Goal: Task Accomplishment & Management: Complete application form

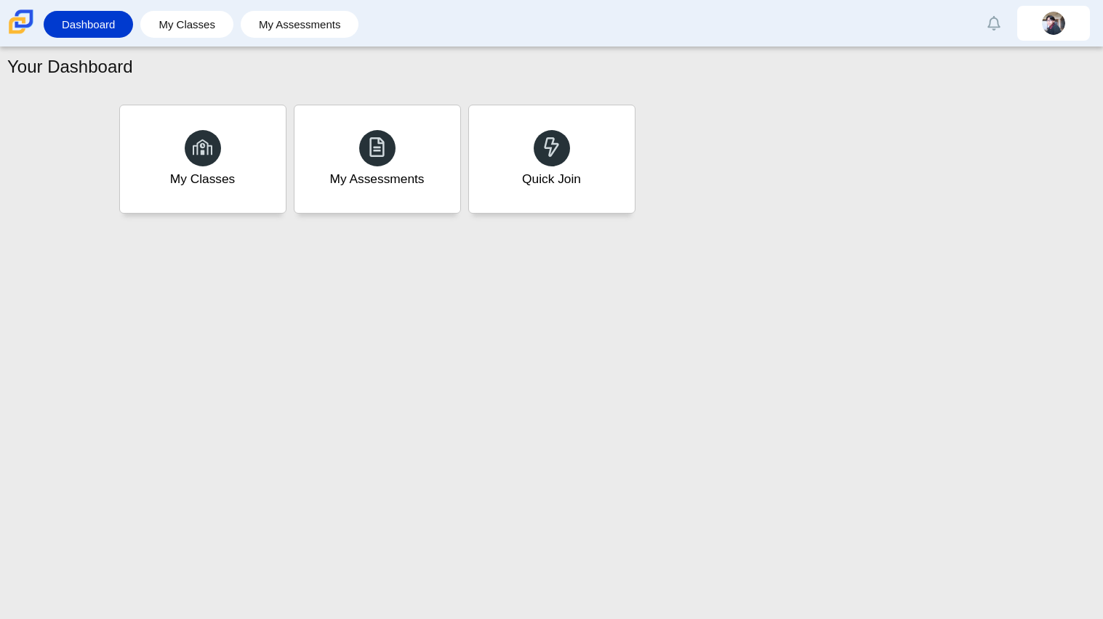
click at [569, 185] on div "Quick Join" at bounding box center [551, 179] width 59 height 18
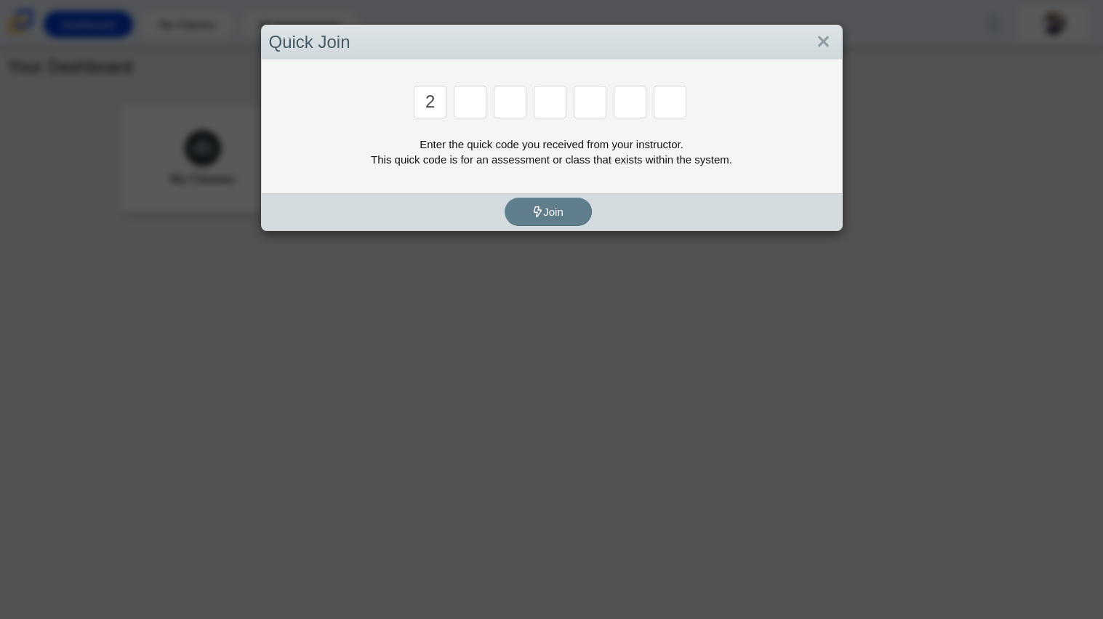
type input "2"
type input "d"
type input "u"
type input "c"
type input "u"
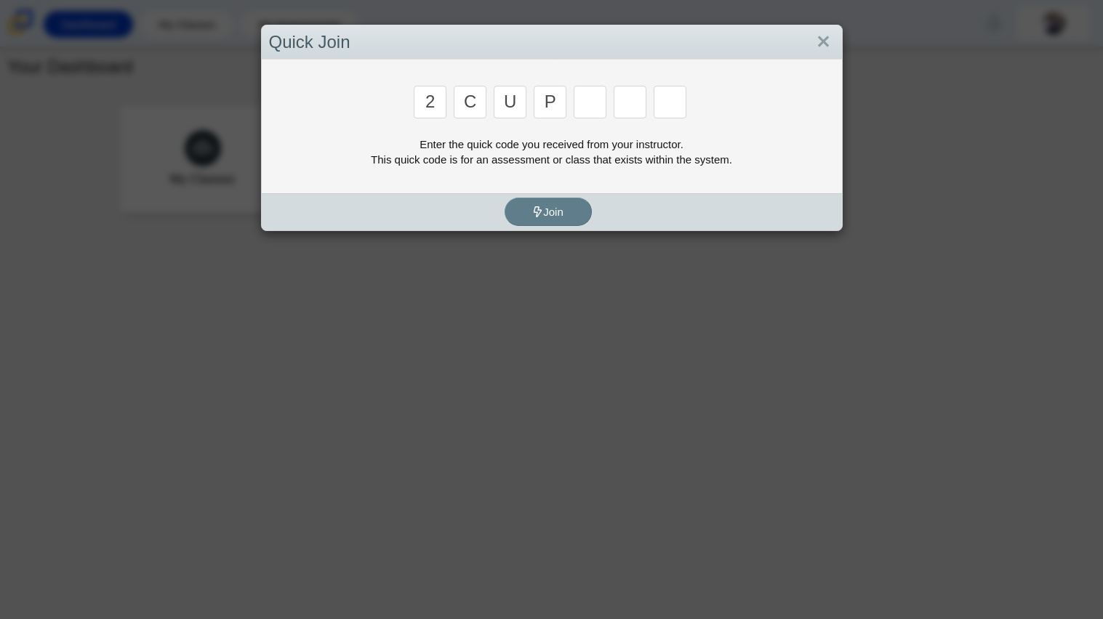
type input "p"
type input "s"
type input "4"
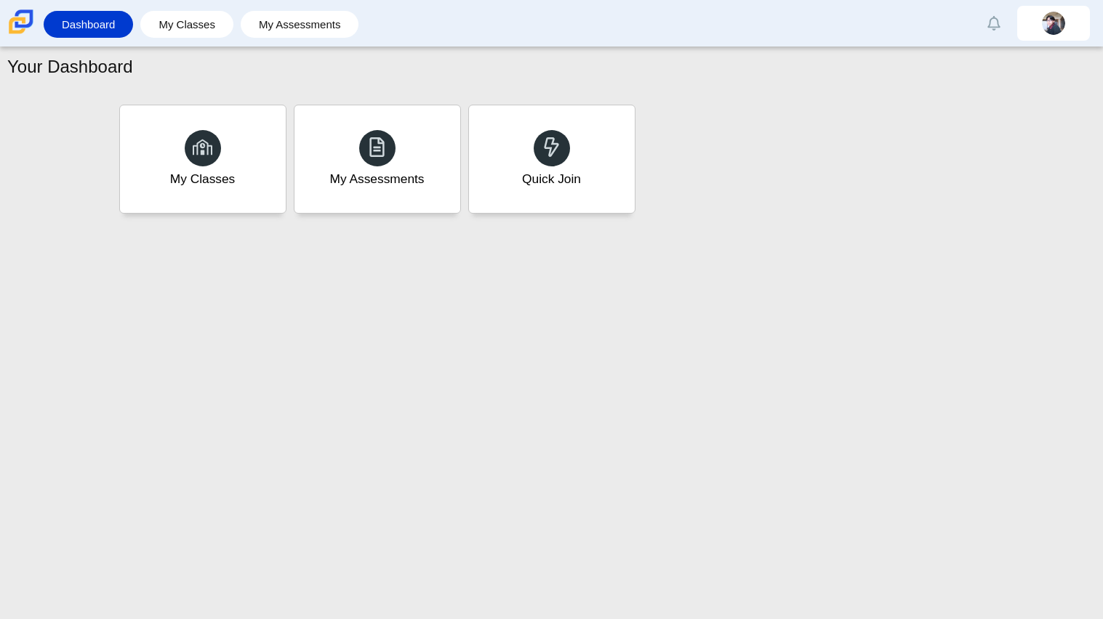
type input "a"
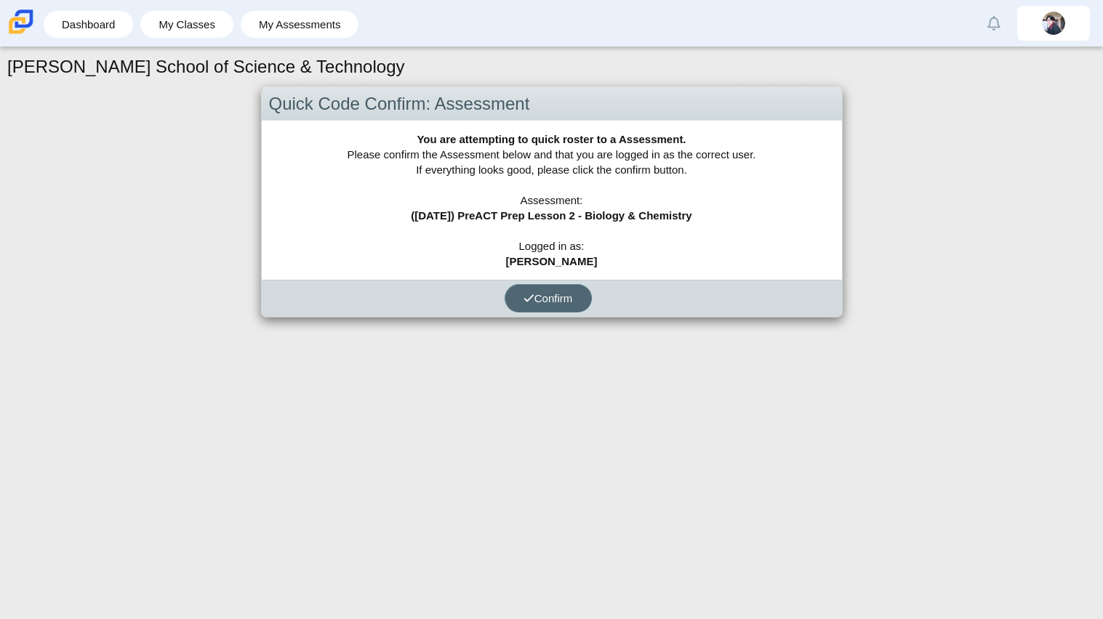
click at [541, 297] on span "Confirm" at bounding box center [548, 298] width 49 height 12
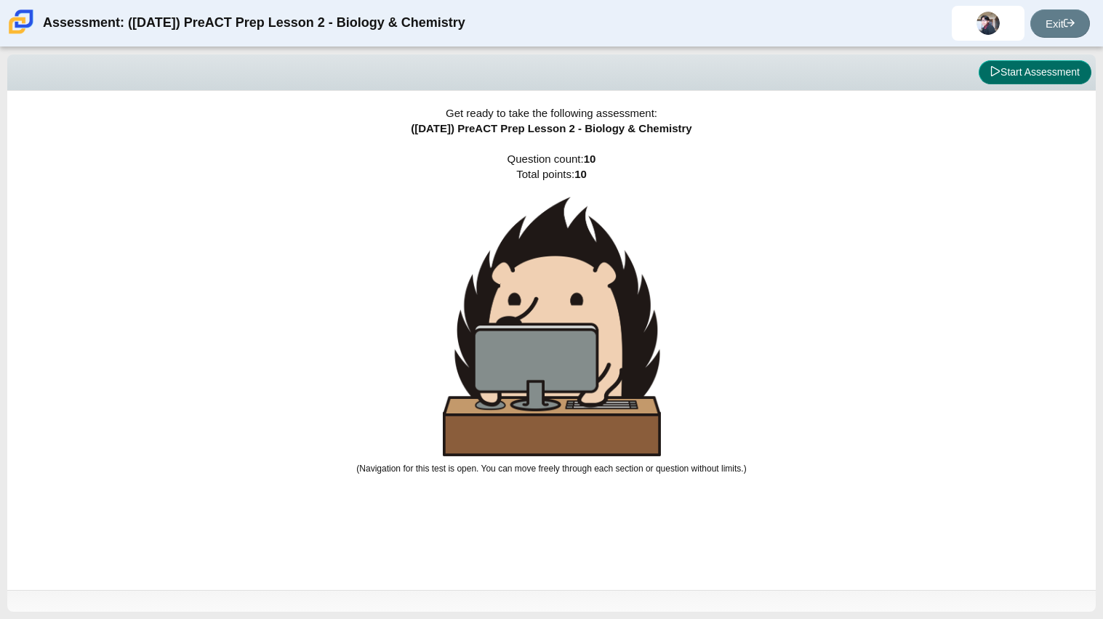
click at [1019, 62] on button "Start Assessment" at bounding box center [1035, 72] width 113 height 25
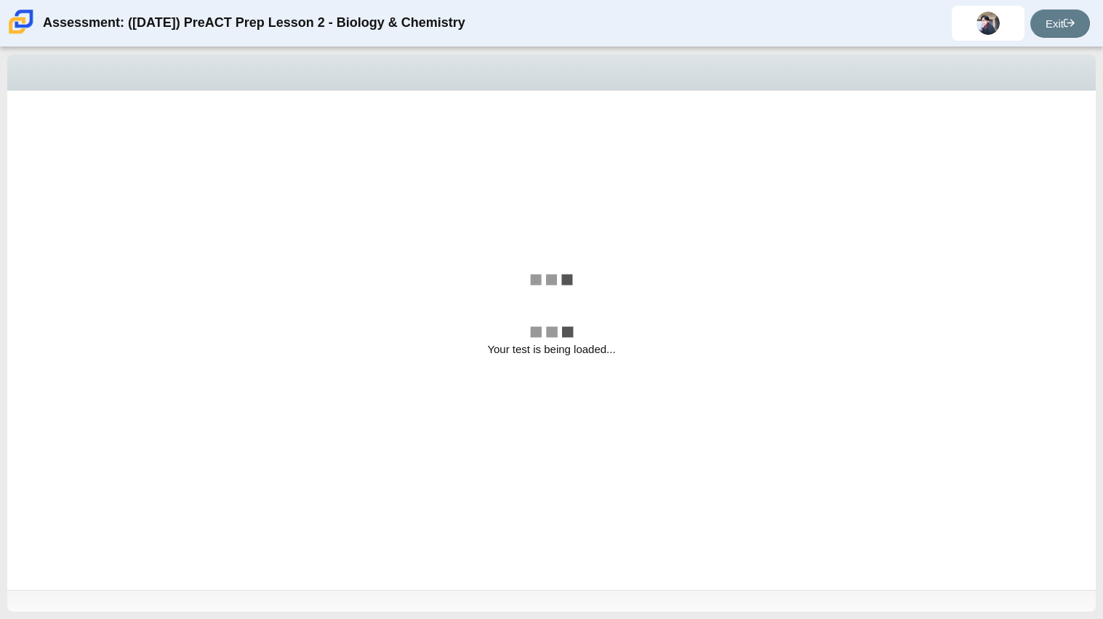
select select "88c27e0d-eae0-4ba9-ac20-9160ce6547ef"
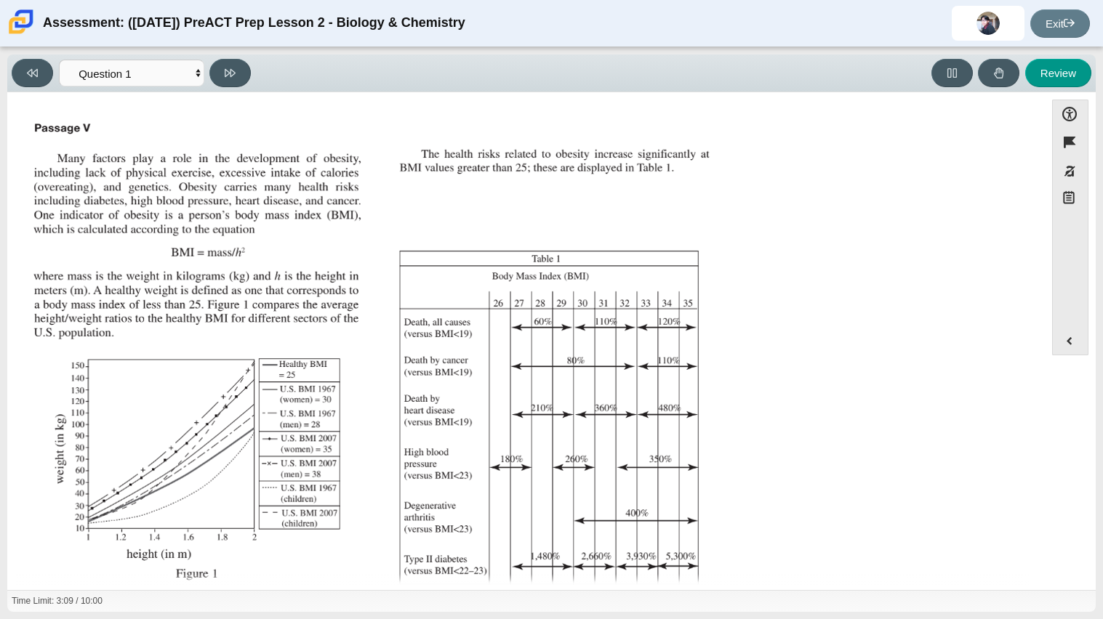
click at [669, 258] on img "Assessment items" at bounding box center [373, 360] width 691 height 488
click at [1031, 28] on link "Exit" at bounding box center [1060, 23] width 60 height 28
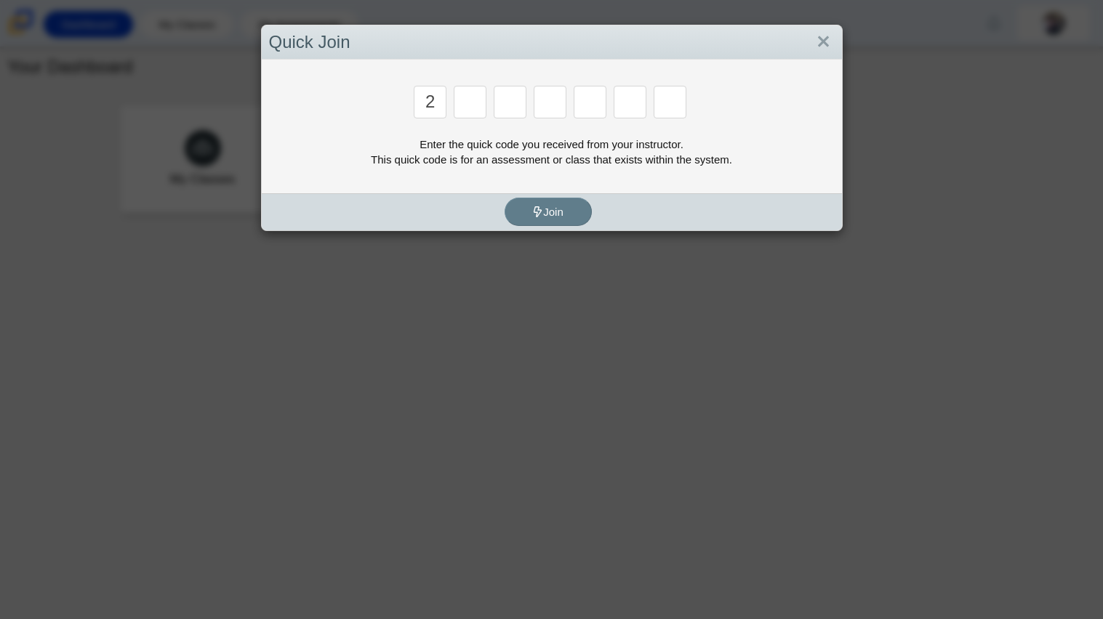
type input "2"
type input "c"
type input "u"
type input "p"
type input "s"
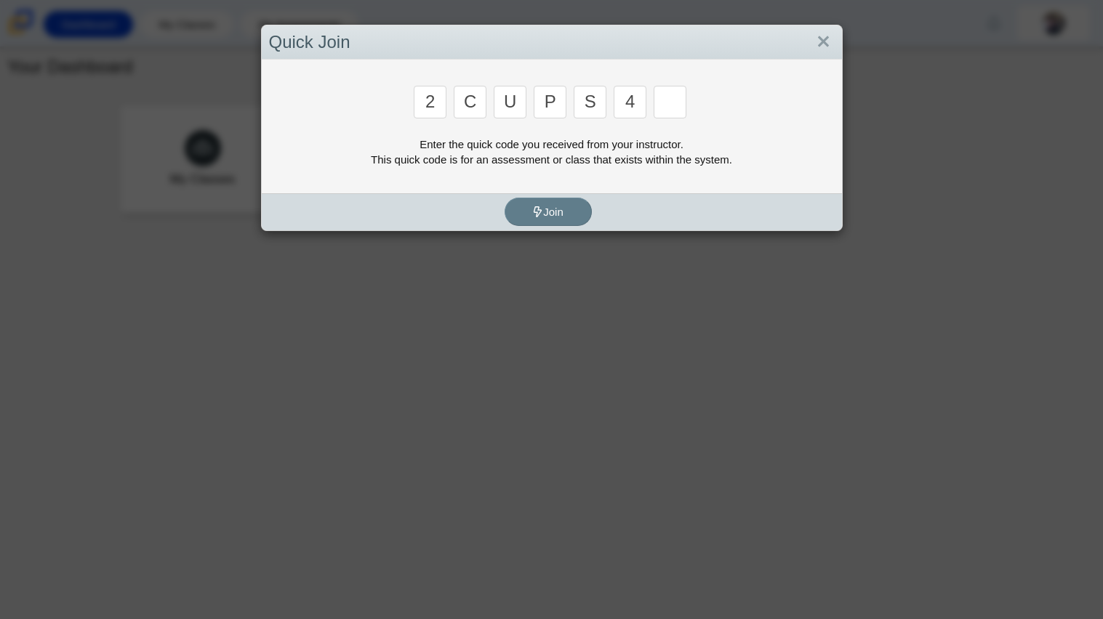
type input "4"
type input "a"
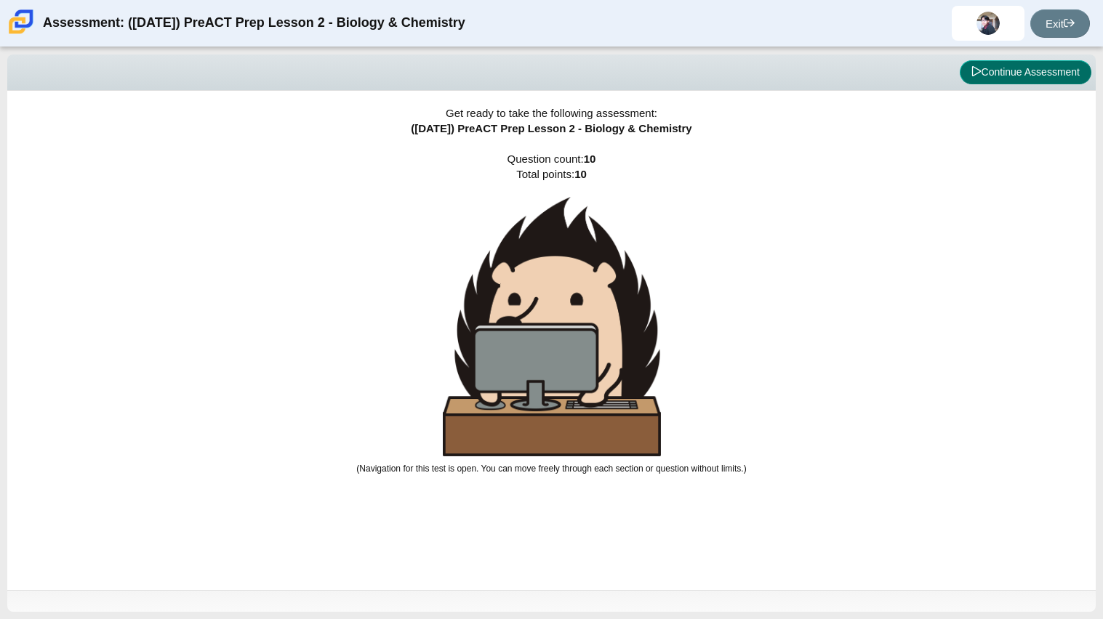
click at [1016, 71] on button "Continue Assessment" at bounding box center [1026, 72] width 132 height 25
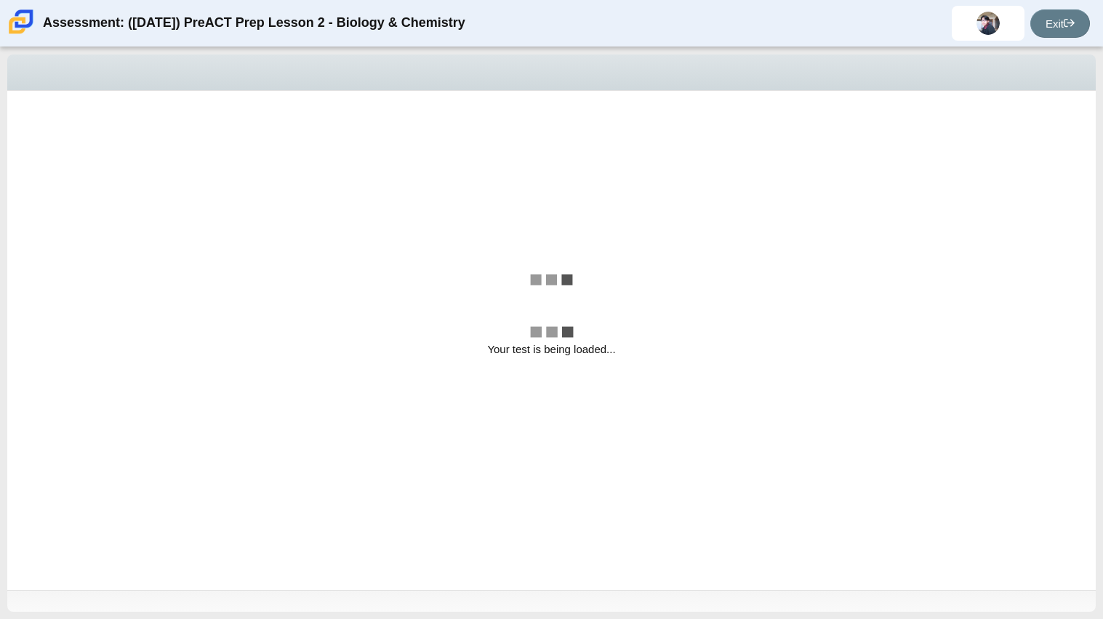
select select "88c27e0d-eae0-4ba9-ac20-9160ce6547ef"
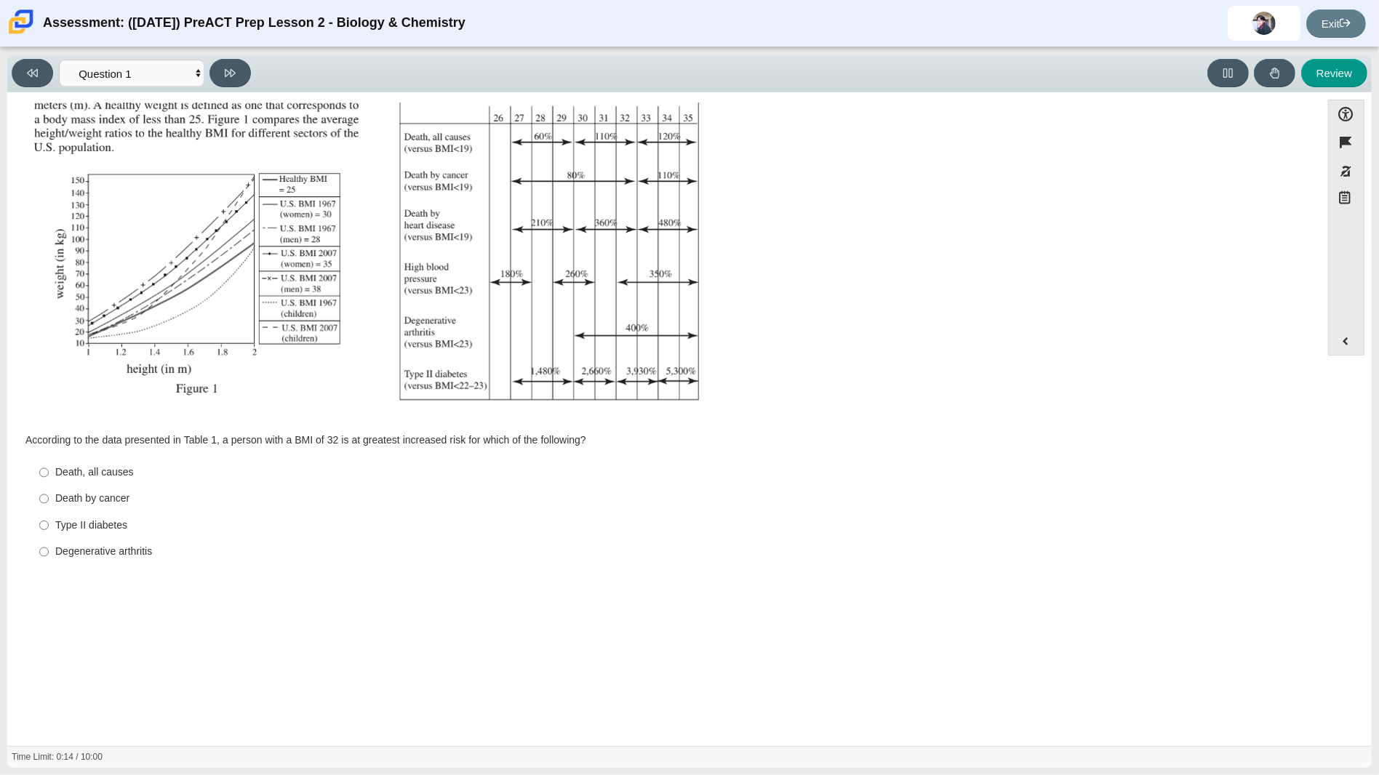
scroll to position [185, 0]
click at [987, 421] on div "Question According to the data presented in Table 1, a person with a BMI of 32 …" at bounding box center [664, 252] width 1299 height 646
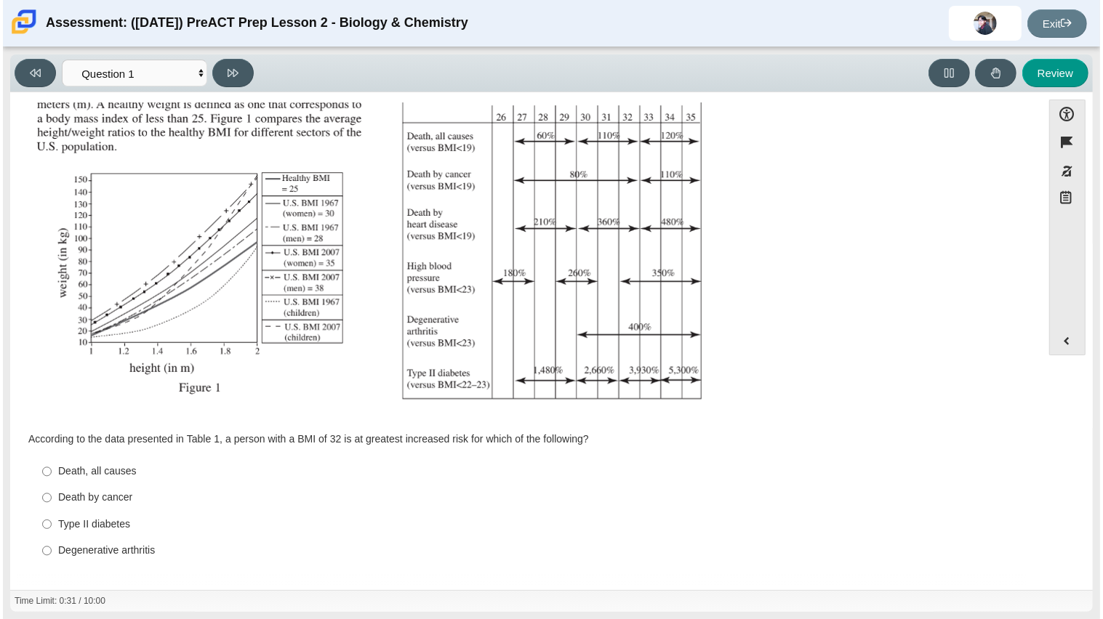
scroll to position [186, 0]
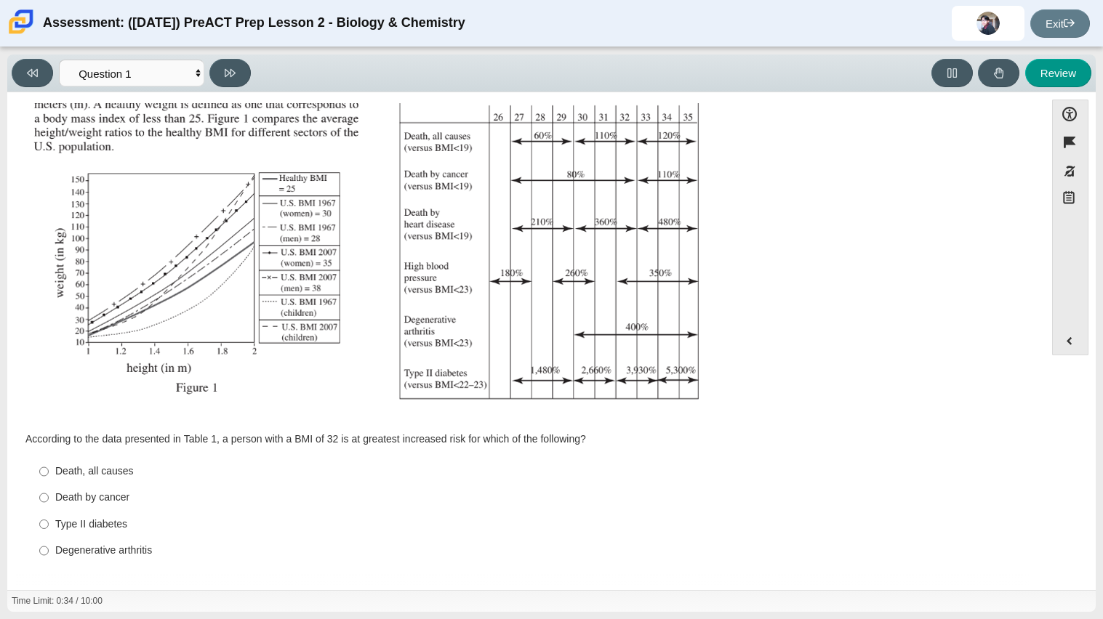
click at [102, 503] on div "Death by cancer" at bounding box center [537, 498] width 964 height 15
click at [49, 503] on input "Death by [MEDICAL_DATA] Death by [MEDICAL_DATA]" at bounding box center [43, 498] width 9 height 26
radio input "true"
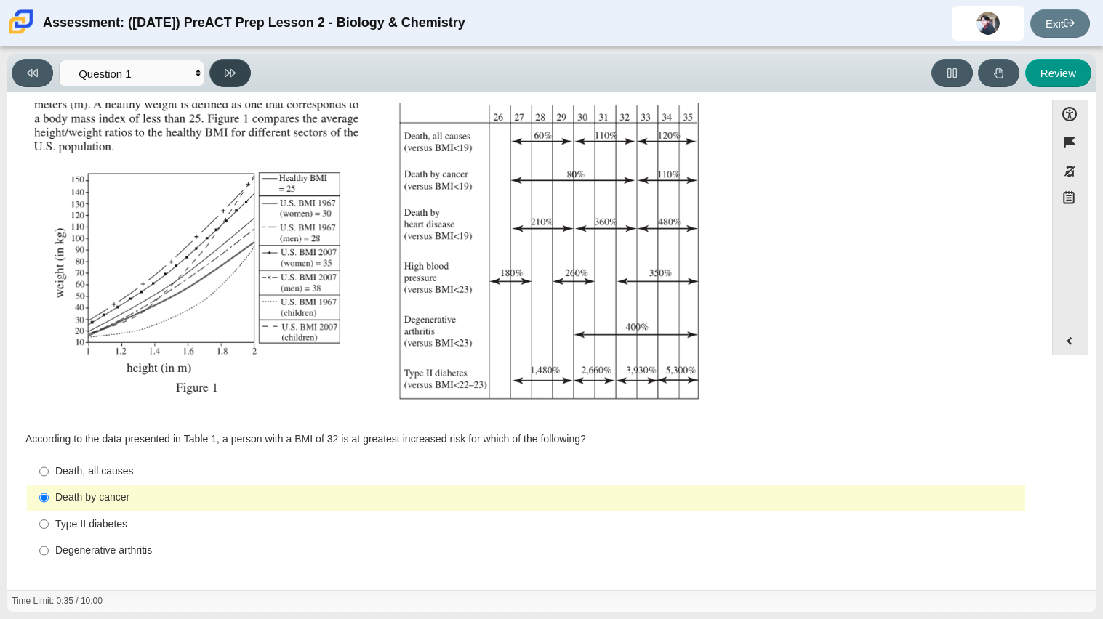
click at [241, 67] on button at bounding box center [229, 73] width 41 height 28
select select "f31ee183-ab53-48c9-9374-3a18949ab500"
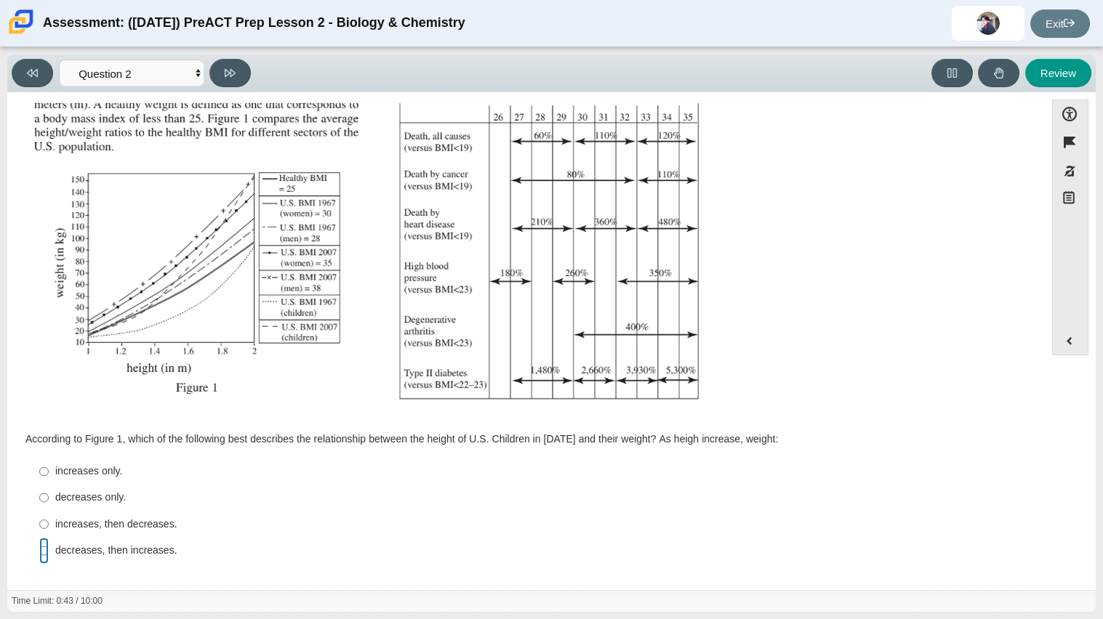
click at [43, 545] on input "decreases, then increases. decreases, then increases." at bounding box center [43, 551] width 9 height 26
radio input "true"
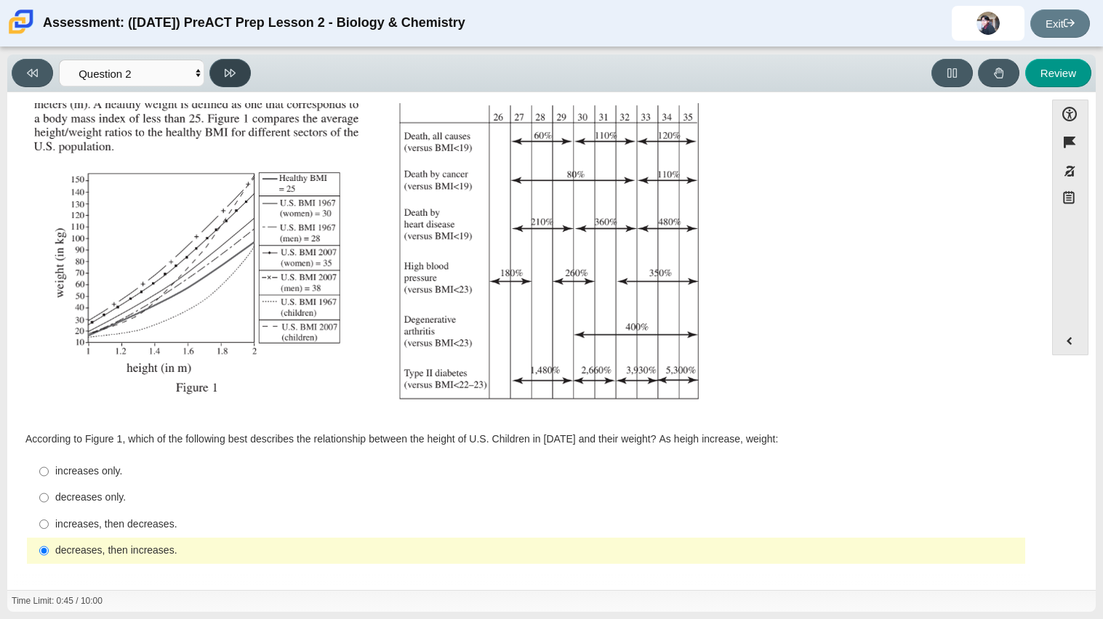
click at [243, 70] on button at bounding box center [229, 73] width 41 height 28
select select "45e82964-709e-4180-9336-970e18221224"
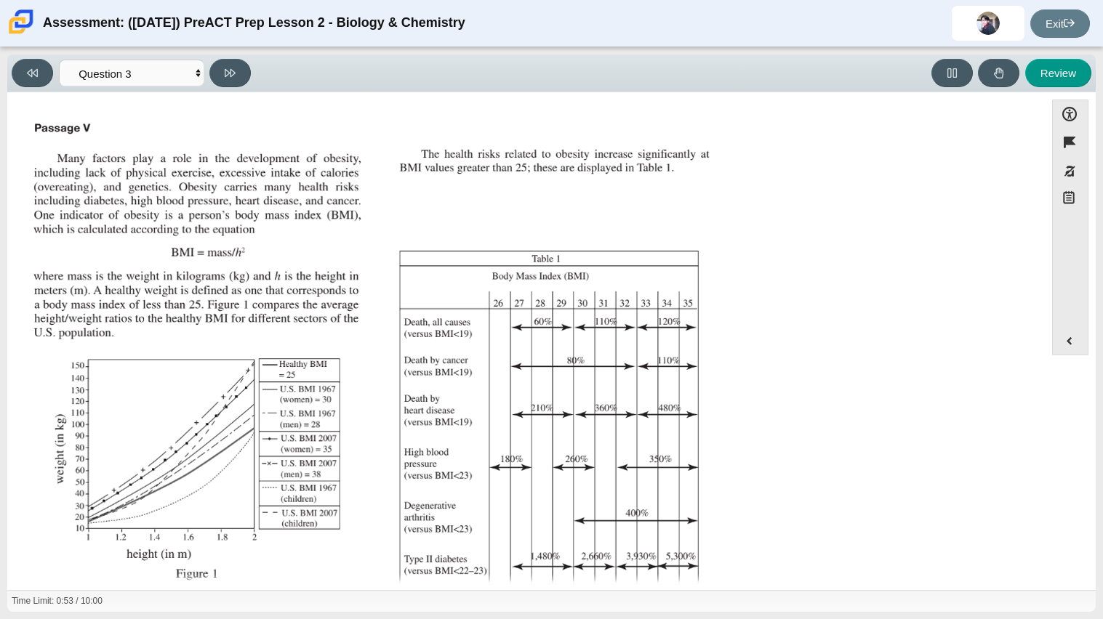
scroll to position [201, 0]
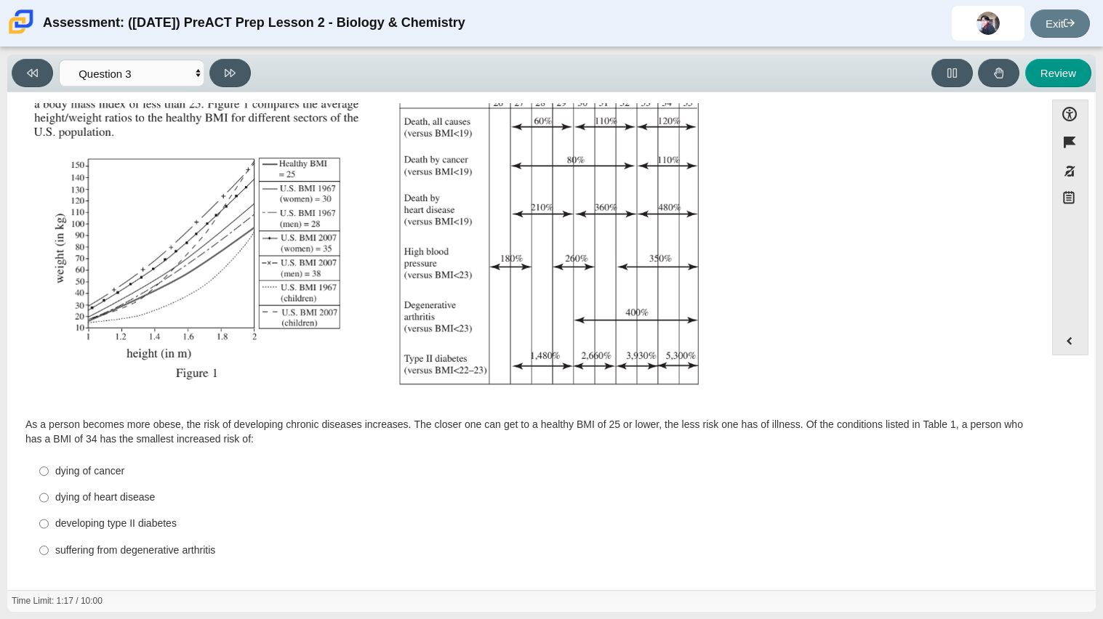
click at [130, 504] on div "dying of heart disease" at bounding box center [537, 498] width 964 height 15
click at [49, 504] on input "dying of heart disease dying of heart disease" at bounding box center [43, 498] width 9 height 26
radio input "true"
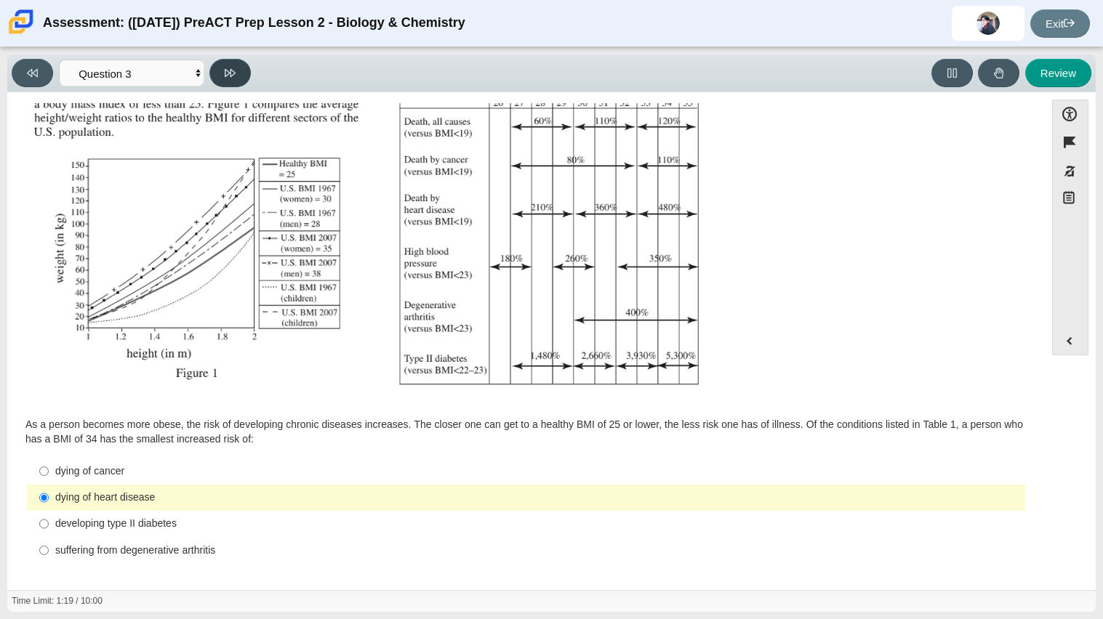
click at [214, 77] on button at bounding box center [229, 73] width 41 height 28
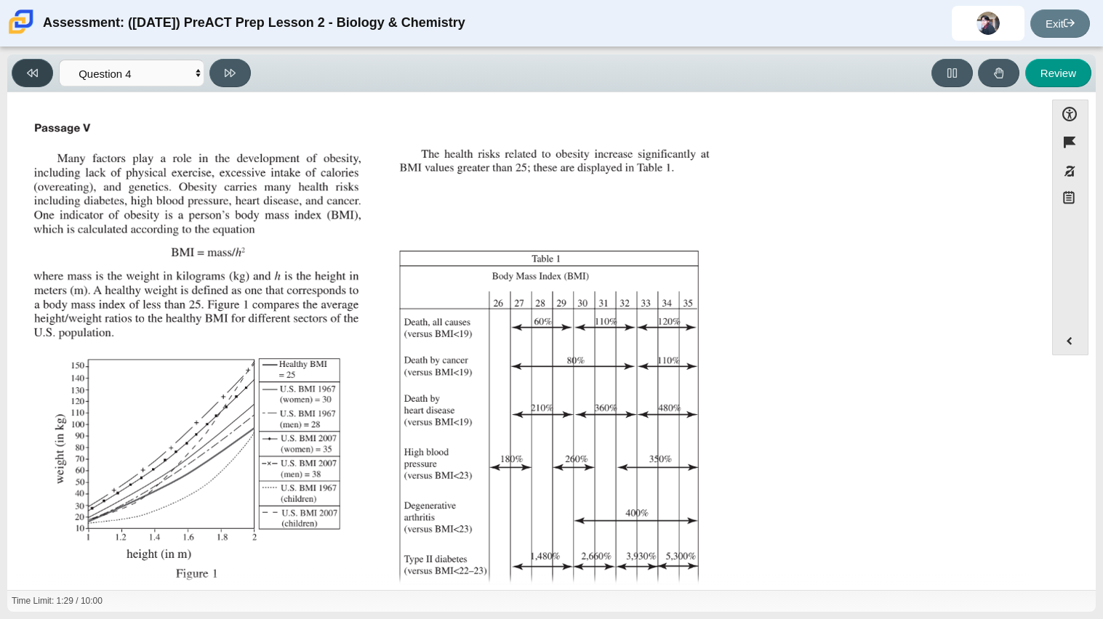
click at [44, 65] on button at bounding box center [32, 73] width 41 height 28
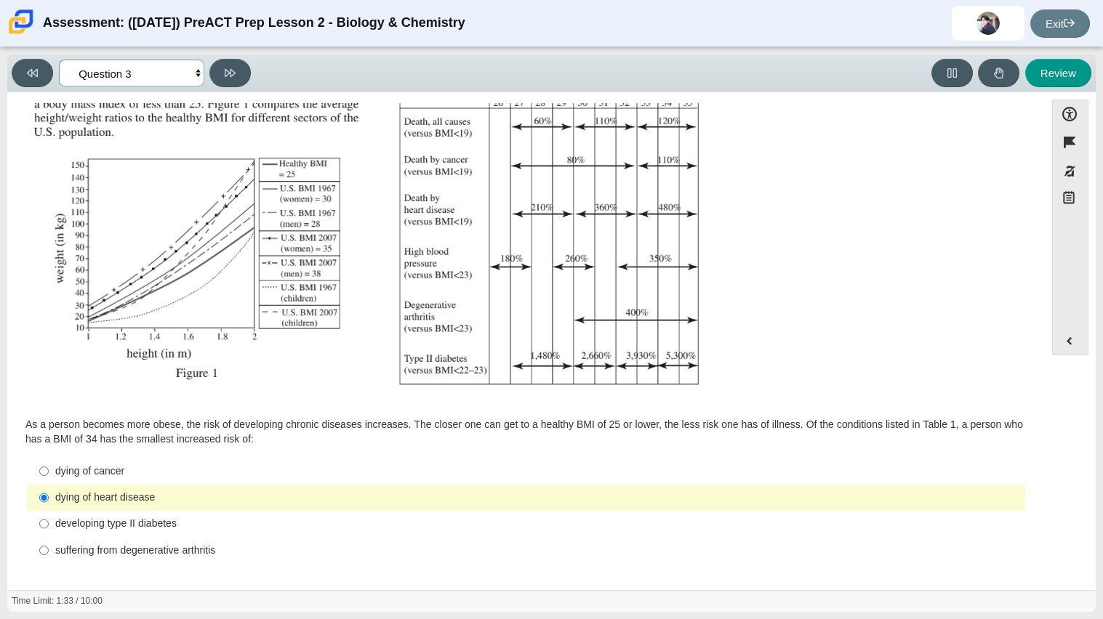
click at [117, 65] on select "Questions Question 1 Question 2 Question 3 Question 4 Question 5 Question 6 Que…" at bounding box center [131, 73] width 145 height 27
click at [209, 71] on button at bounding box center [229, 73] width 41 height 28
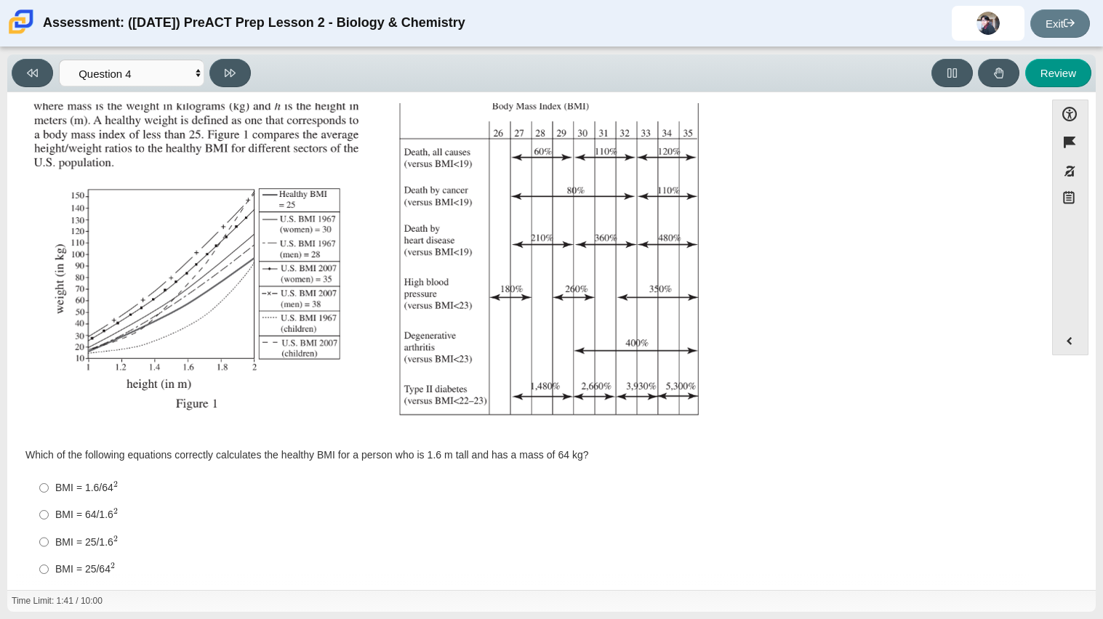
scroll to position [188, 0]
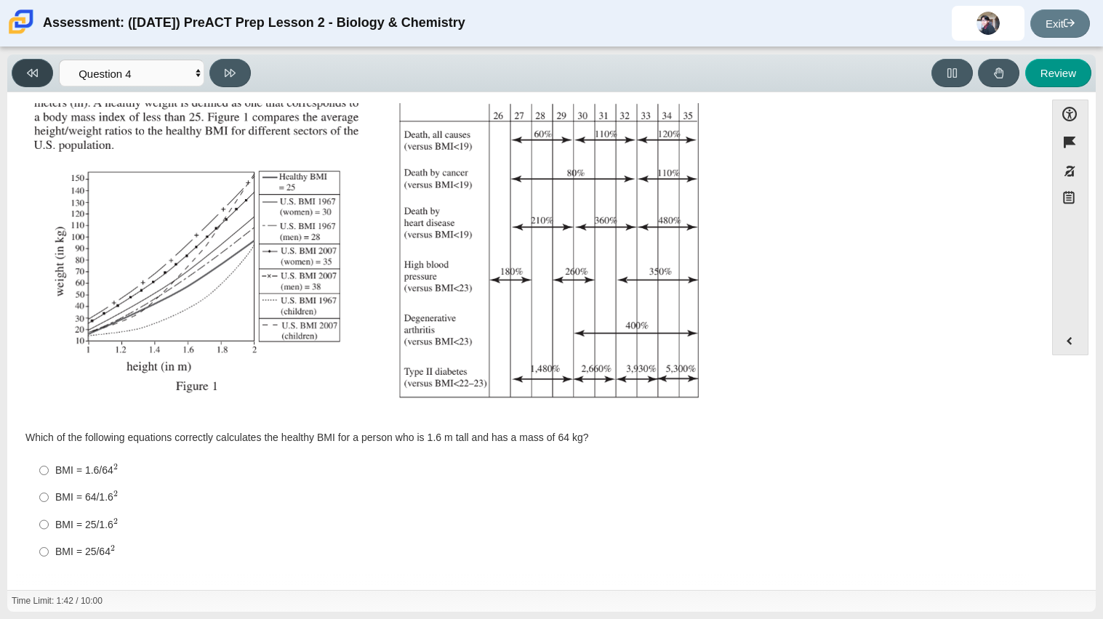
click at [27, 76] on icon at bounding box center [32, 73] width 11 height 11
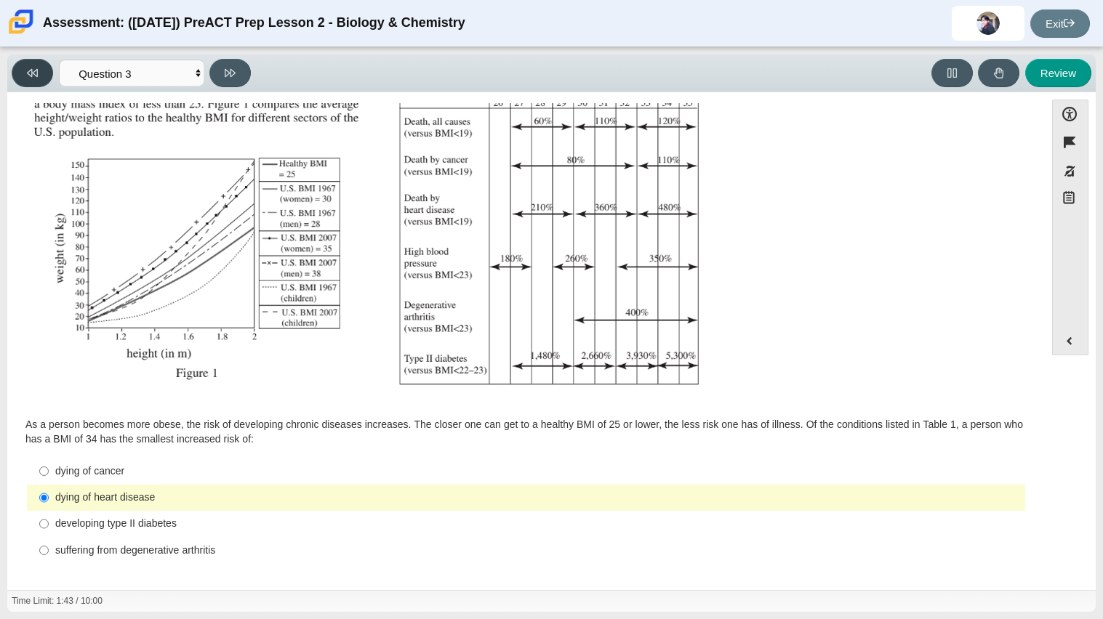
click at [27, 76] on icon at bounding box center [32, 73] width 11 height 11
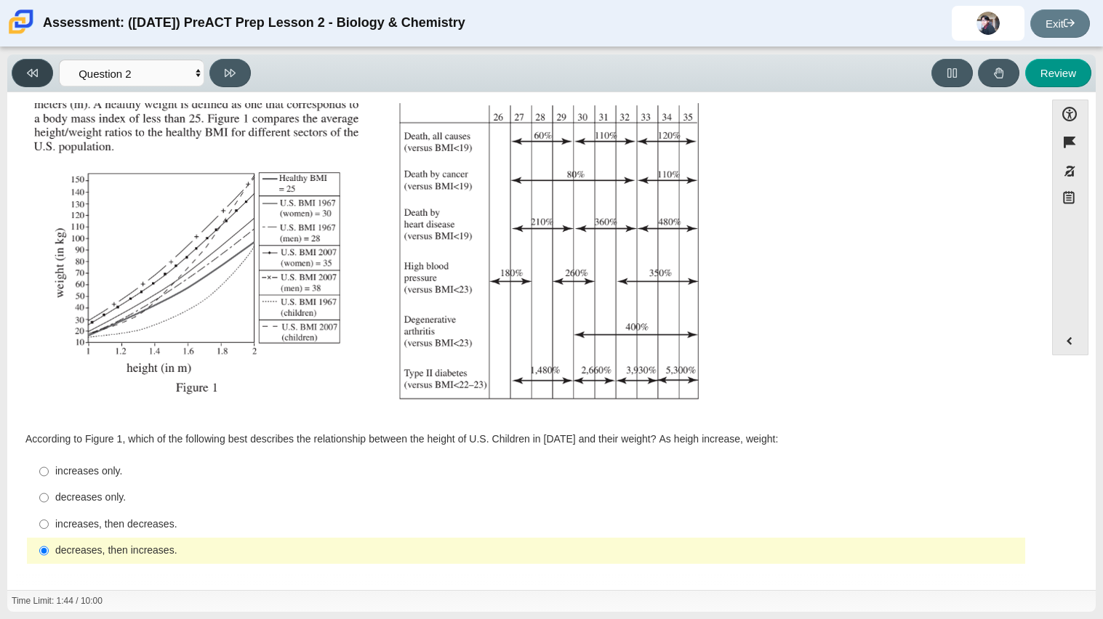
click at [27, 76] on icon at bounding box center [32, 73] width 11 height 11
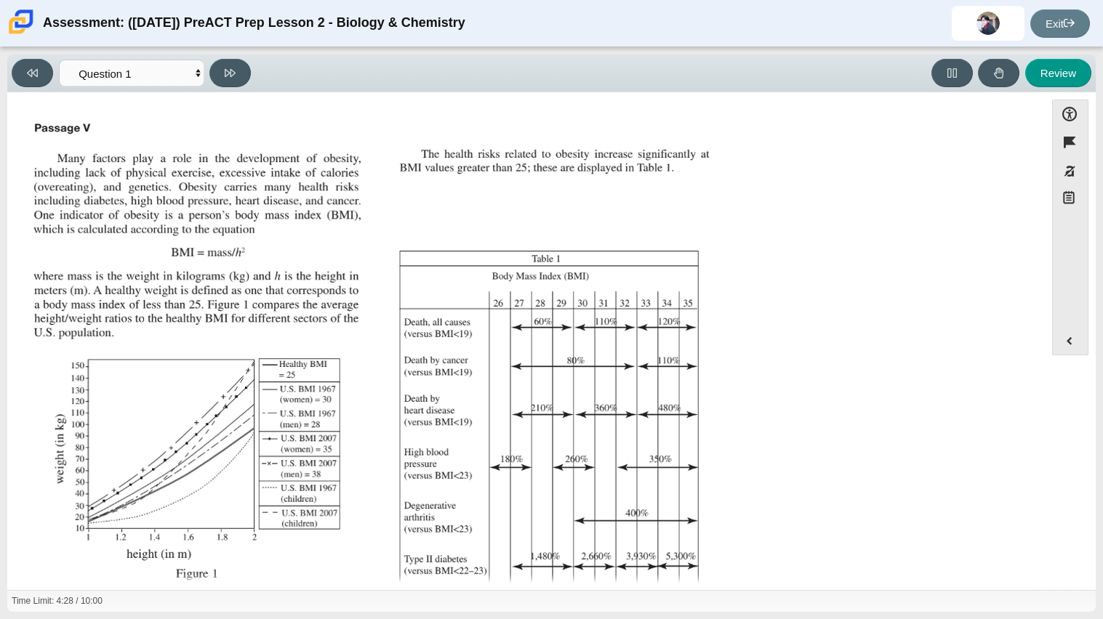
scroll to position [186, 0]
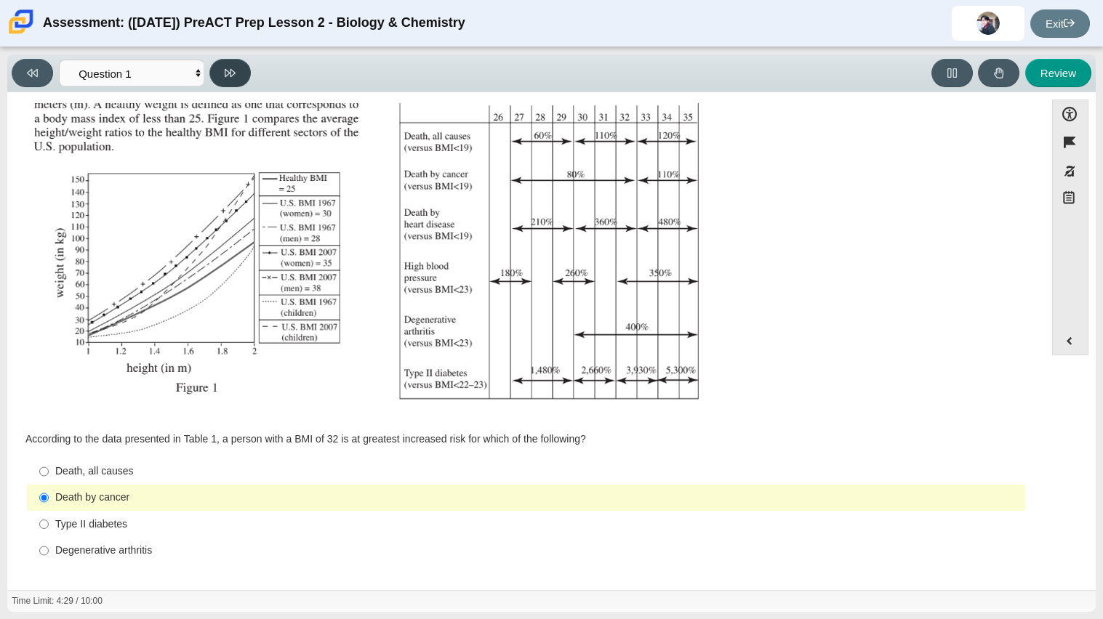
click at [231, 60] on button at bounding box center [229, 73] width 41 height 28
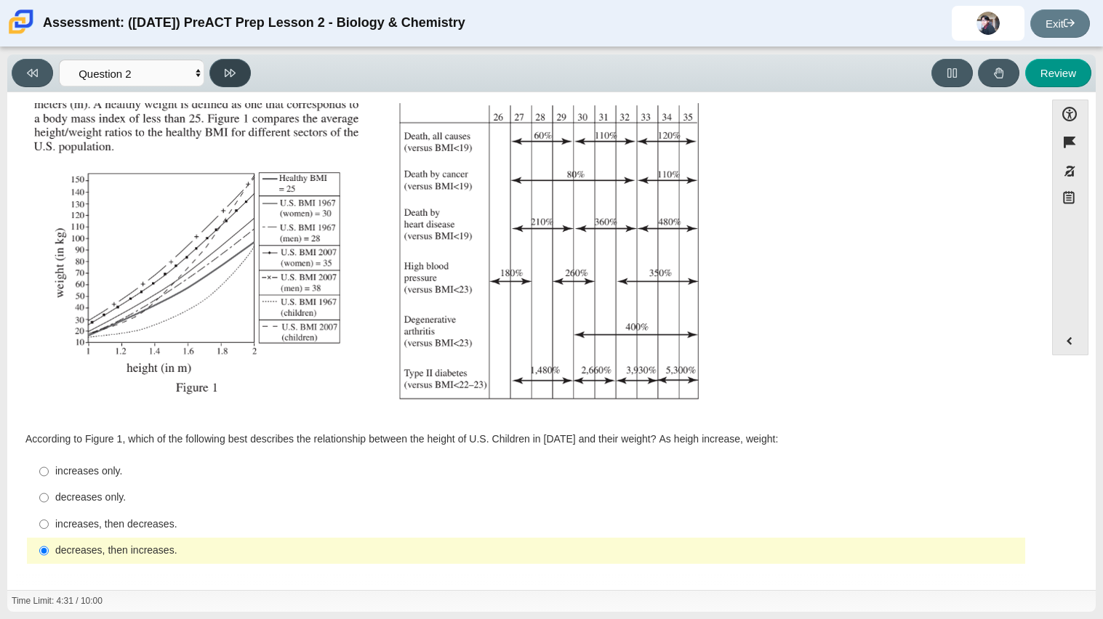
click at [228, 64] on button at bounding box center [229, 73] width 41 height 28
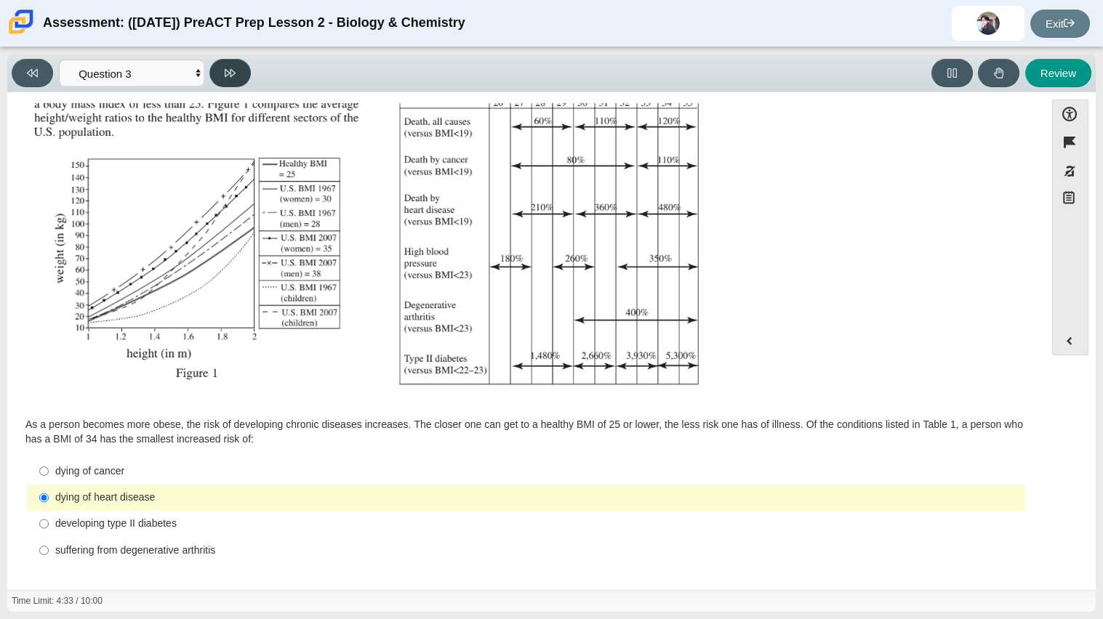
click at [228, 64] on button at bounding box center [229, 73] width 41 height 28
select select "71dcacfe-cf8b-4cdc-be22-b82c8aec5da2"
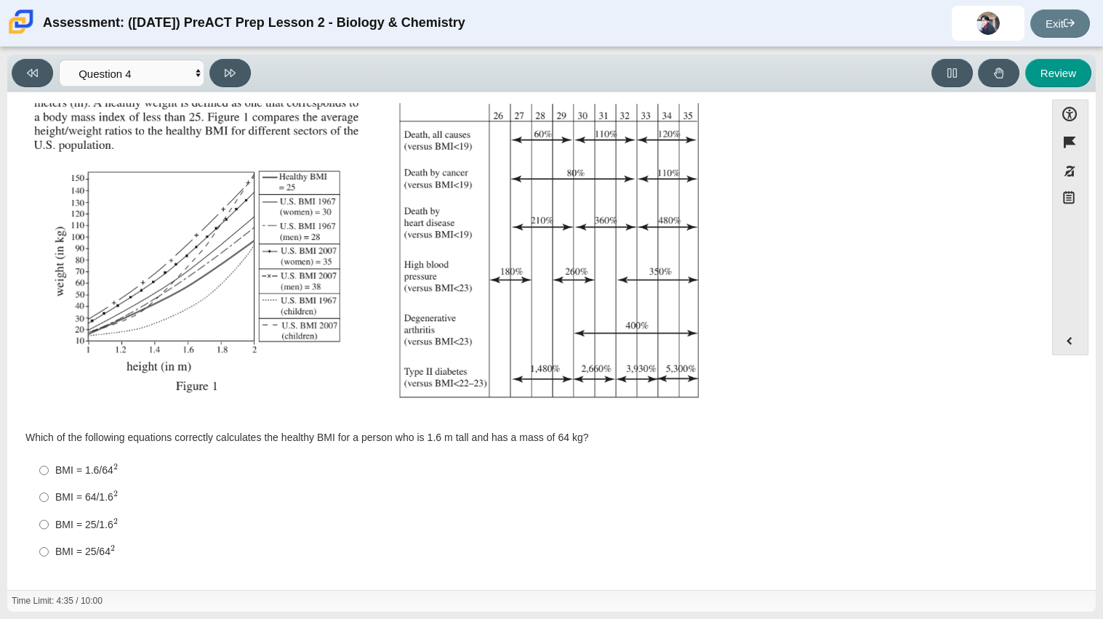
click at [96, 541] on label "BMI = 25/64 2 BMI = 25/642" at bounding box center [527, 552] width 996 height 27
click at [49, 541] on input "BMI = 25/64 2 BMI = 25/642" at bounding box center [43, 552] width 9 height 27
radio input "true"
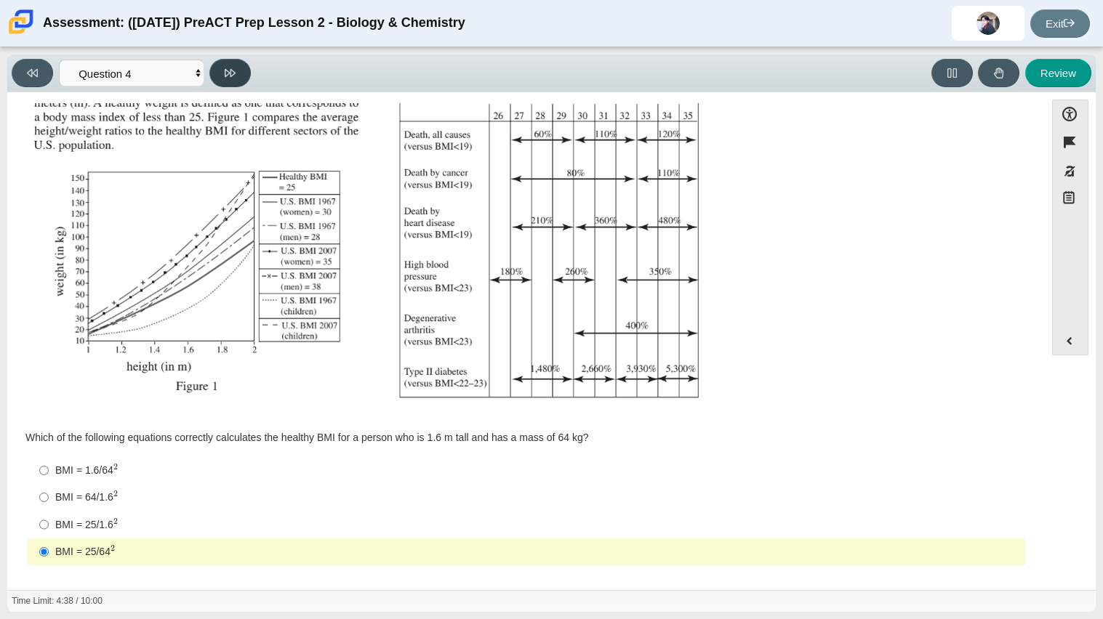
click at [244, 61] on button at bounding box center [229, 73] width 41 height 28
select select "c6558c8b-086a-4b4c-b582-9428309971ba"
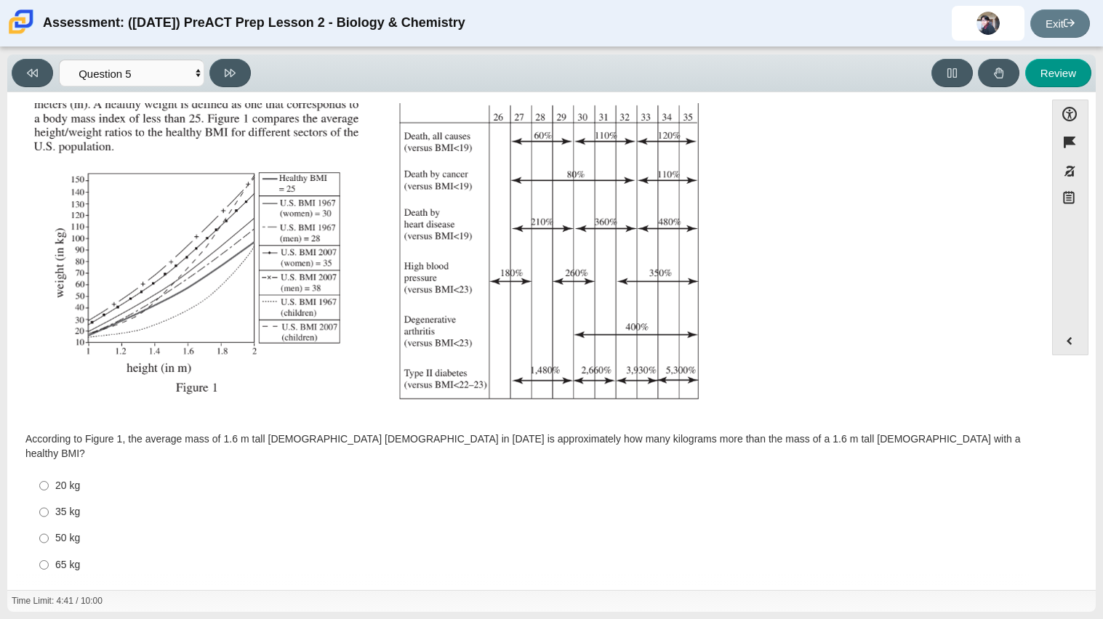
click at [52, 552] on label "65 kg 65 kg" at bounding box center [527, 565] width 996 height 26
click at [49, 552] on input "65 kg 65 kg" at bounding box center [43, 565] width 9 height 26
radio input "true"
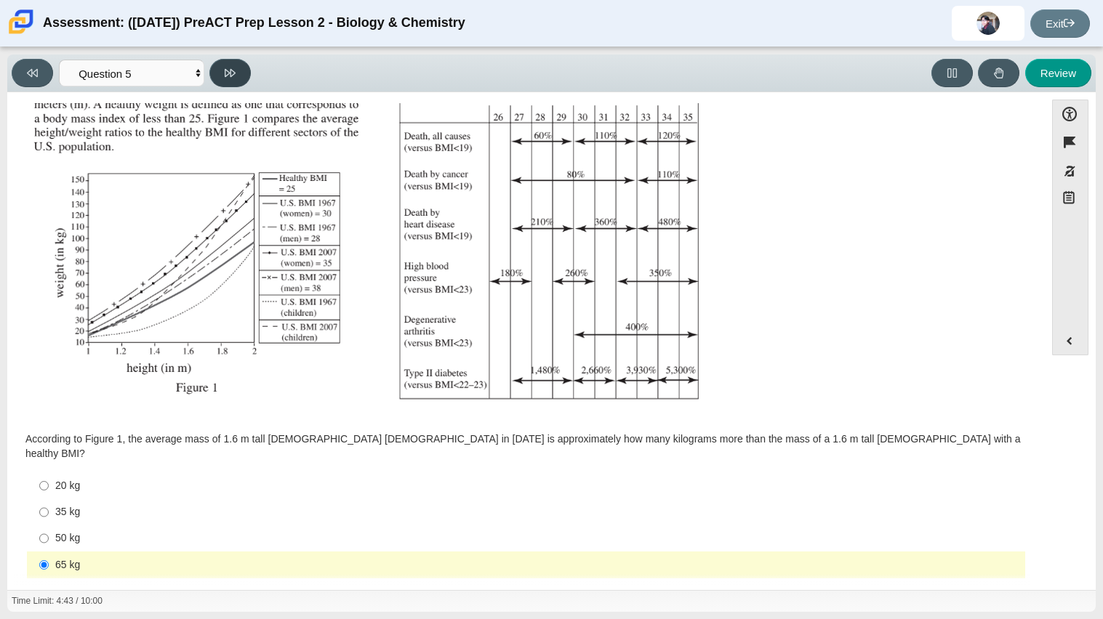
click at [238, 73] on button at bounding box center [229, 73] width 41 height 28
select select "74d98ab6-2529-481e-9250-4e9263ec31cd"
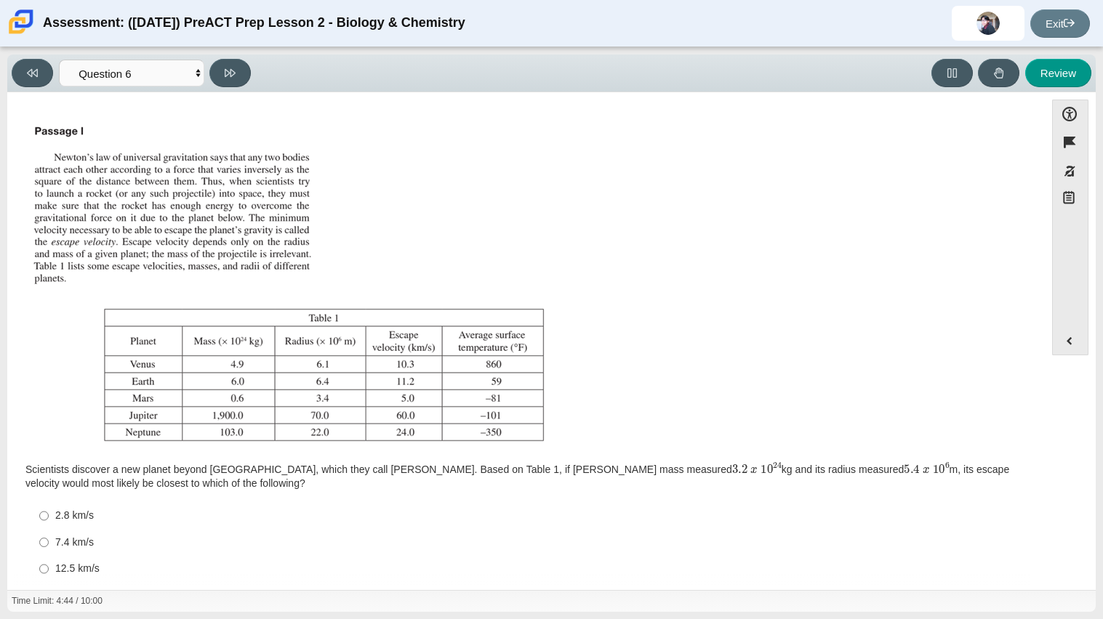
click at [85, 527] on label "2.8 km/s 2.8 km/s" at bounding box center [527, 516] width 996 height 26
click at [49, 527] on input "2.8 km/s 2.8 km/s" at bounding box center [43, 516] width 9 height 26
radio input "true"
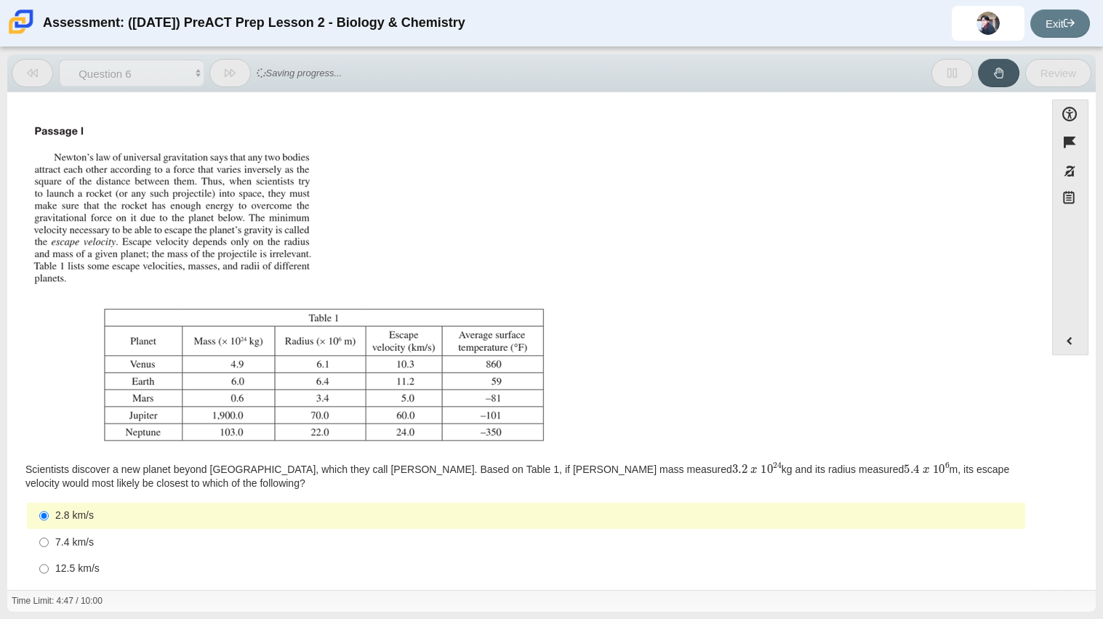
click at [229, 84] on button at bounding box center [229, 73] width 41 height 28
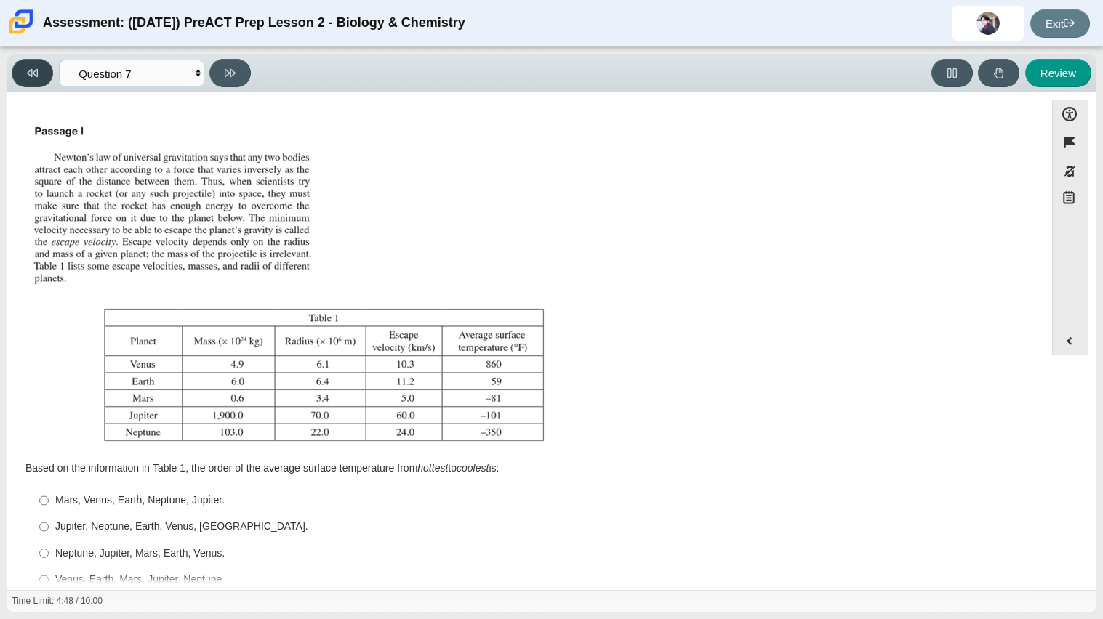
click at [33, 77] on icon at bounding box center [32, 73] width 11 height 11
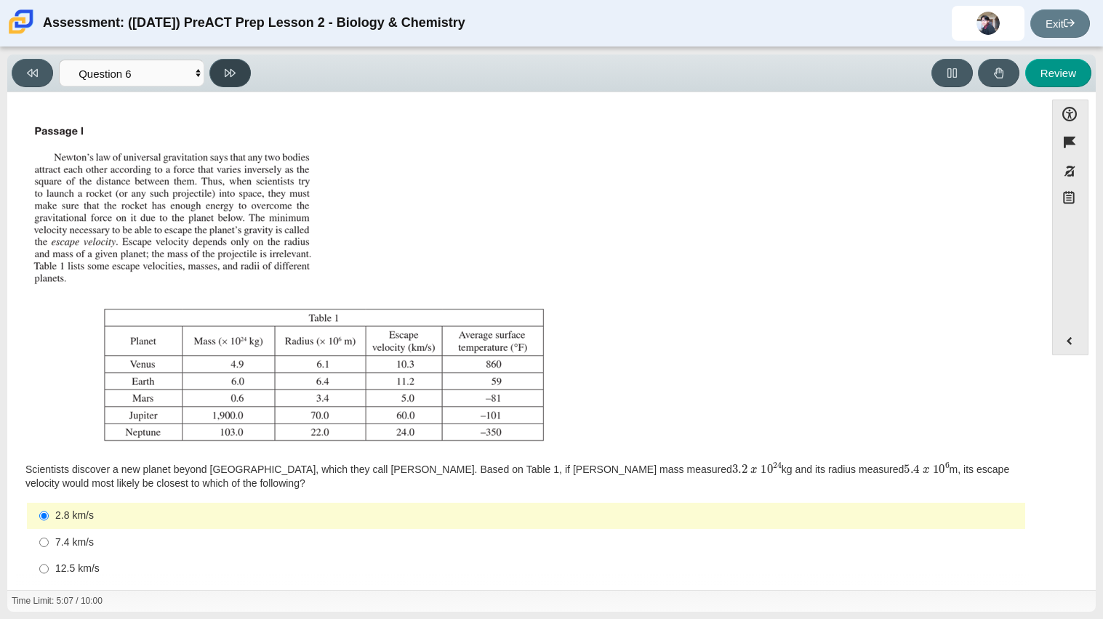
click at [244, 82] on button at bounding box center [229, 73] width 41 height 28
select select "31694628-7769-4744-9964-d3ed6115c03c"
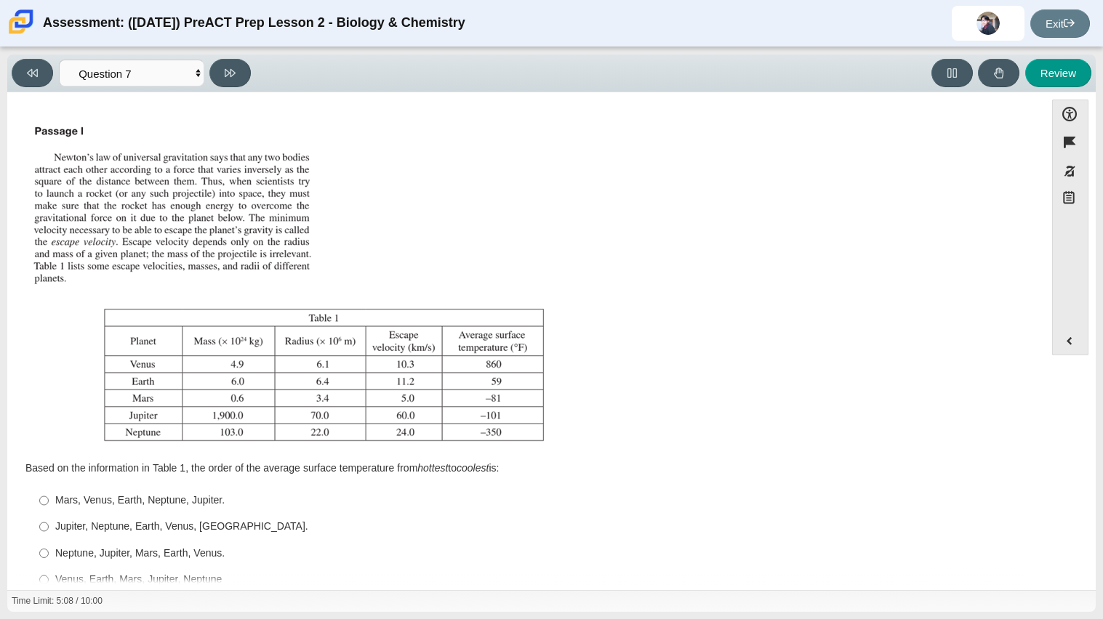
scroll to position [30, 0]
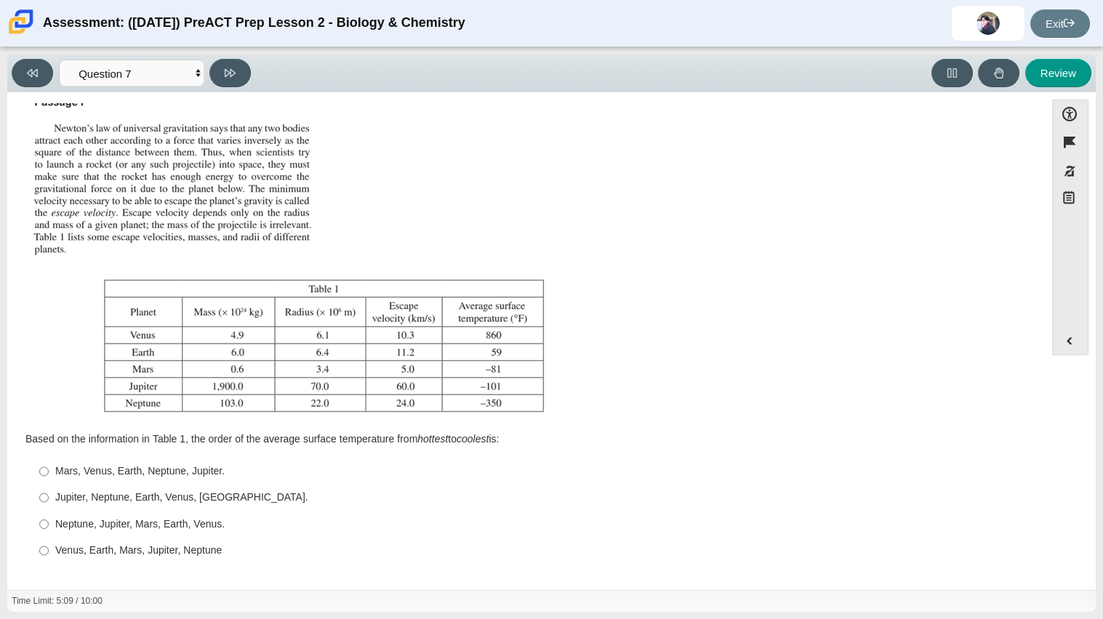
click at [148, 548] on div "Venus, Earth, Mars, Jupiter, Neptune" at bounding box center [537, 551] width 964 height 15
click at [49, 548] on input "Venus, Earth, Mars, Jupiter, Neptune Venus, Earth, Mars, Jupiter, Neptune" at bounding box center [43, 551] width 9 height 26
radio input "true"
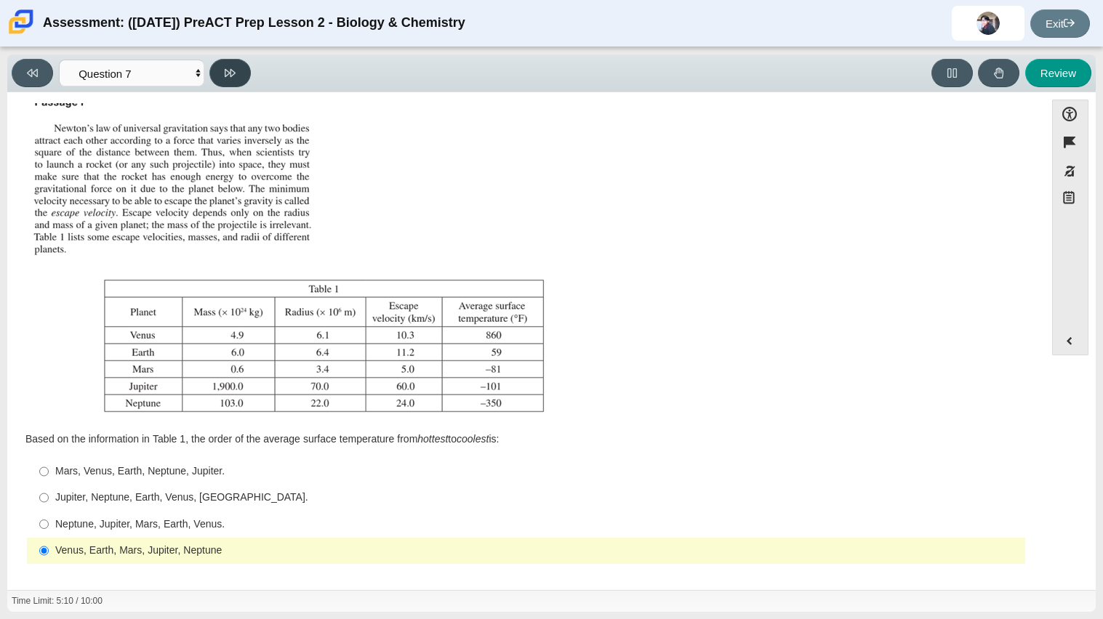
click at [236, 71] on button at bounding box center [229, 73] width 41 height 28
select select "02960795-9514-4c41-985f-77b6951c8514"
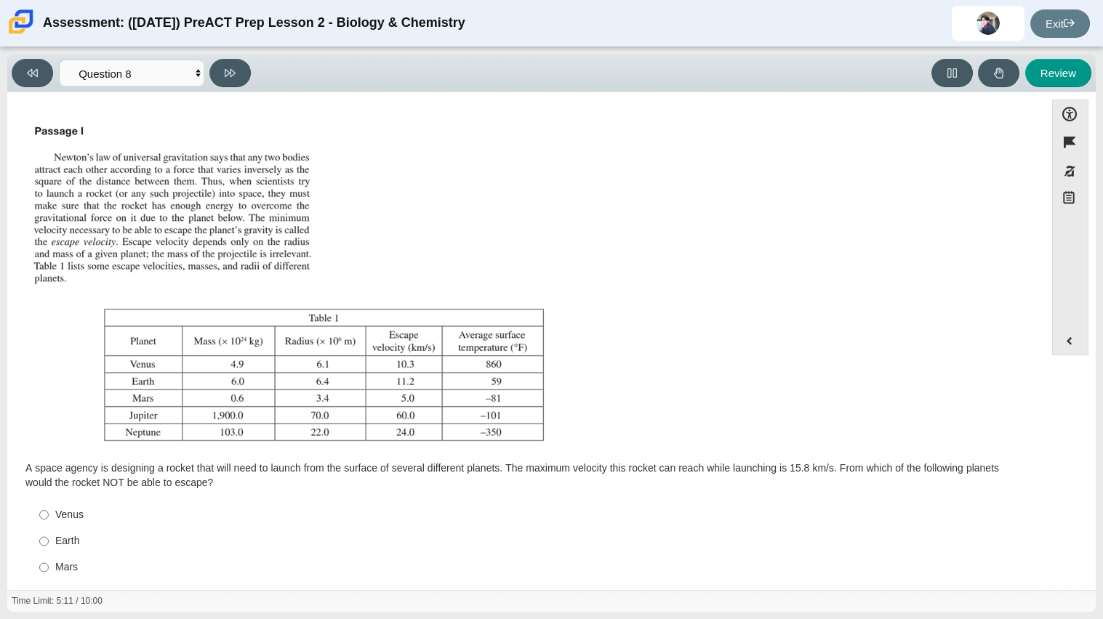
scroll to position [43, 0]
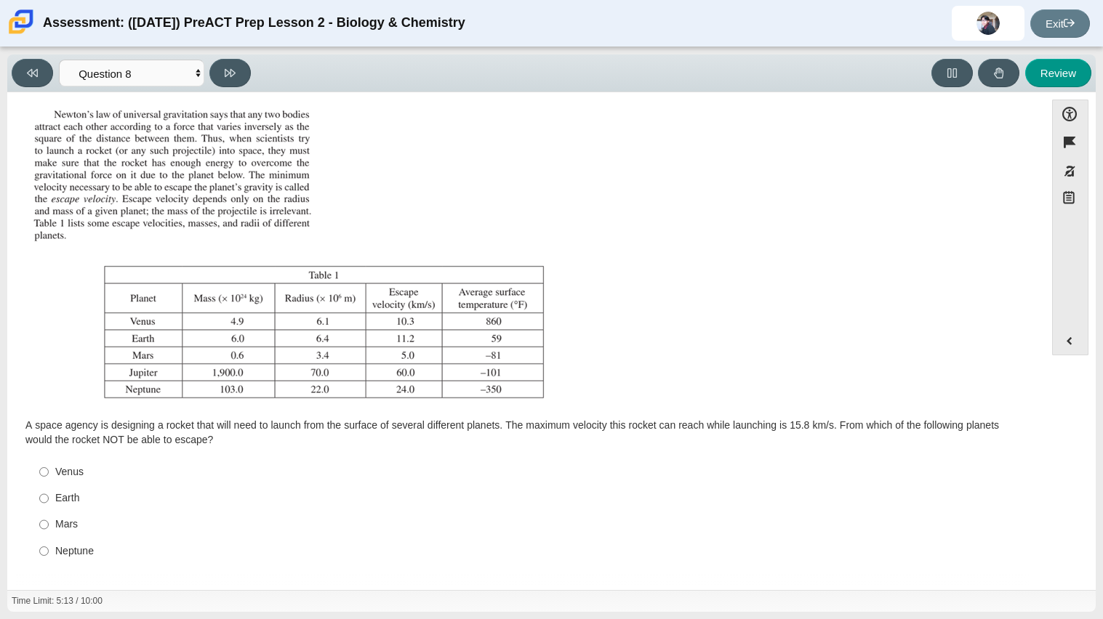
click at [36, 510] on label "Earth Earth" at bounding box center [527, 499] width 996 height 26
click at [39, 510] on input "Earth Earth" at bounding box center [43, 499] width 9 height 26
radio input "true"
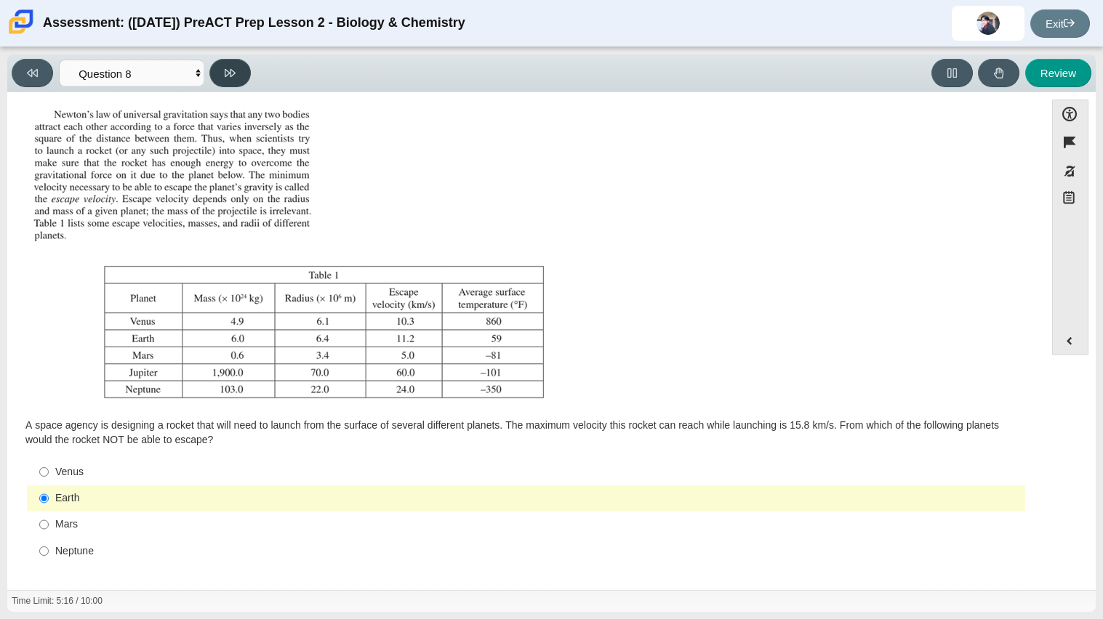
click at [232, 72] on icon at bounding box center [230, 73] width 11 height 11
select select "ef19177f-9eb9-441f-a0b9-65cd4e602bb5"
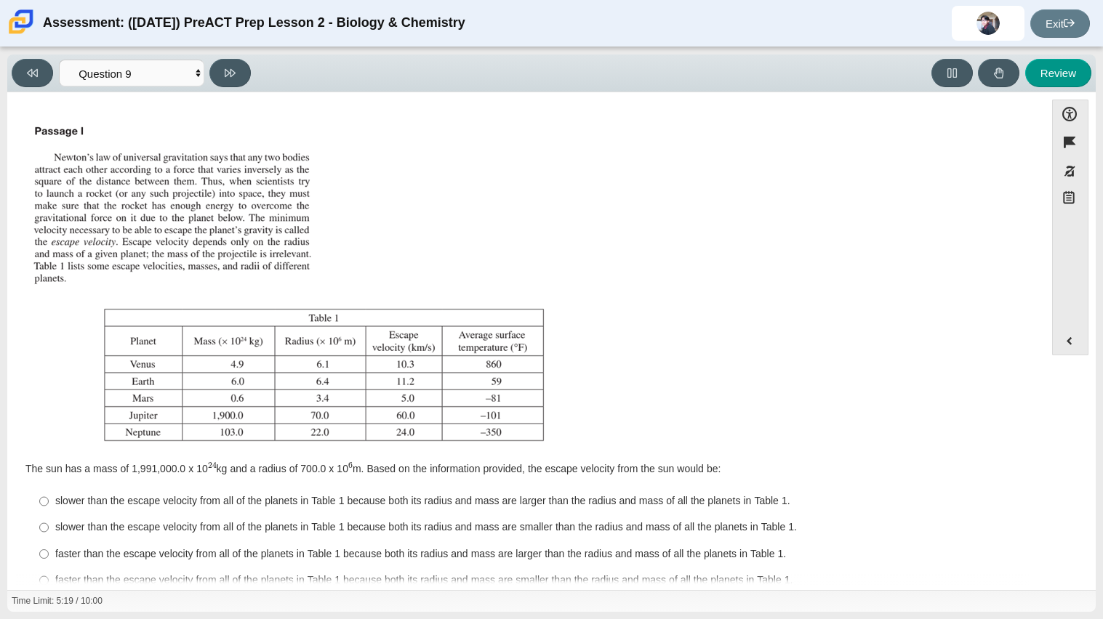
scroll to position [30, 0]
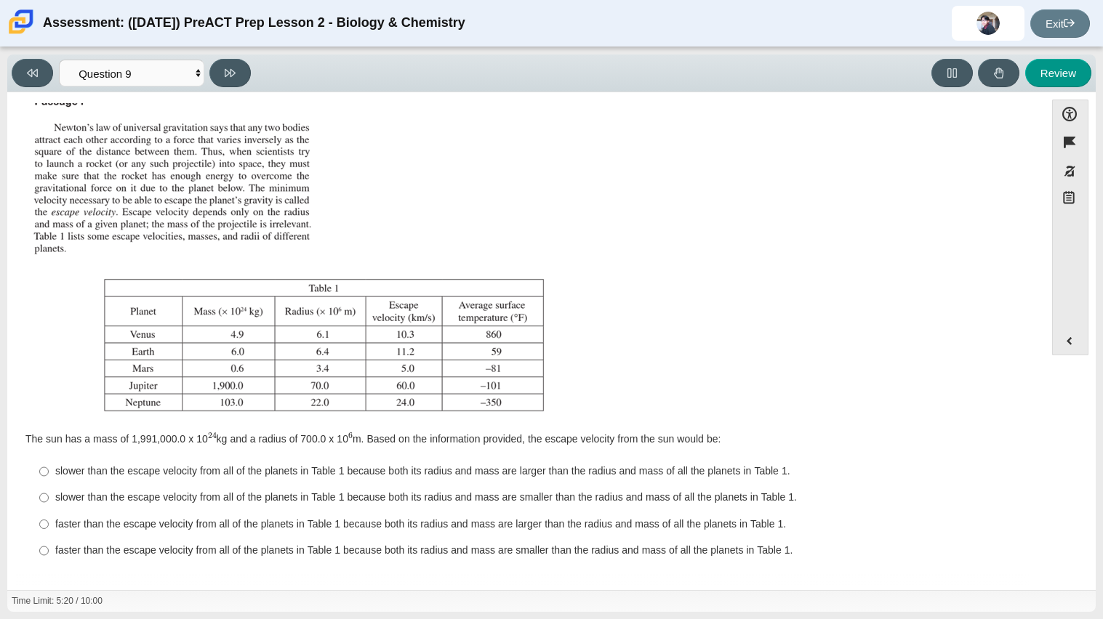
click at [196, 497] on div "slower than the escape velocity from all of the planets in Table 1 because both…" at bounding box center [537, 498] width 964 height 15
click at [49, 497] on input "slower than the escape velocity from all of the planets in Table 1 because both…" at bounding box center [43, 498] width 9 height 26
radio input "true"
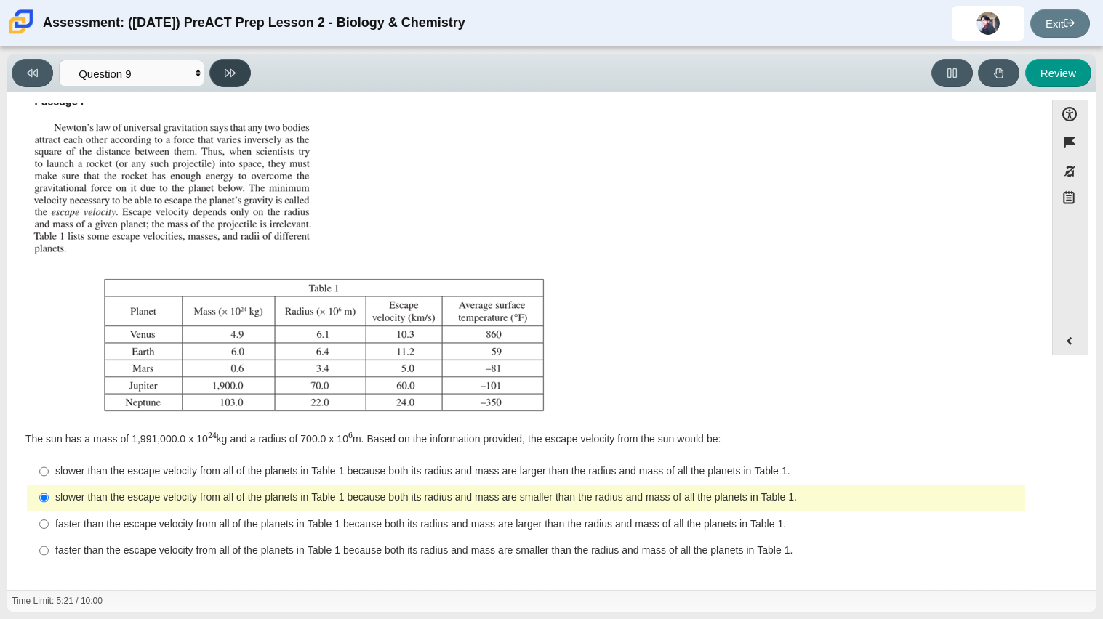
click at [231, 63] on button at bounding box center [229, 73] width 41 height 28
select select "b9bf8baa-c570-4e7d-b5c0-da6c71b27e9c"
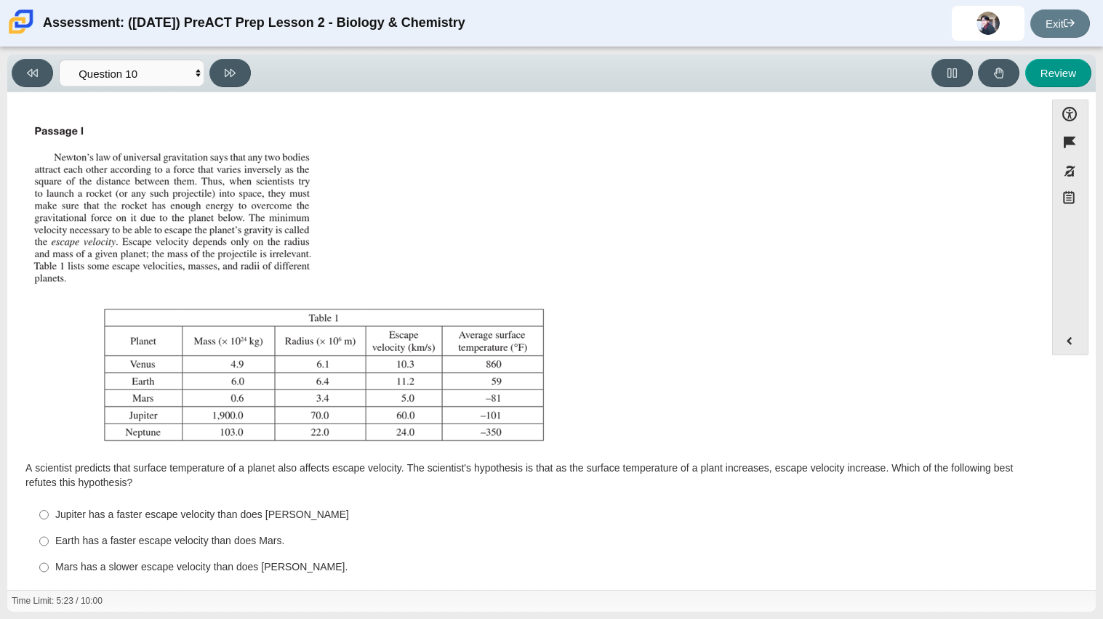
scroll to position [43, 0]
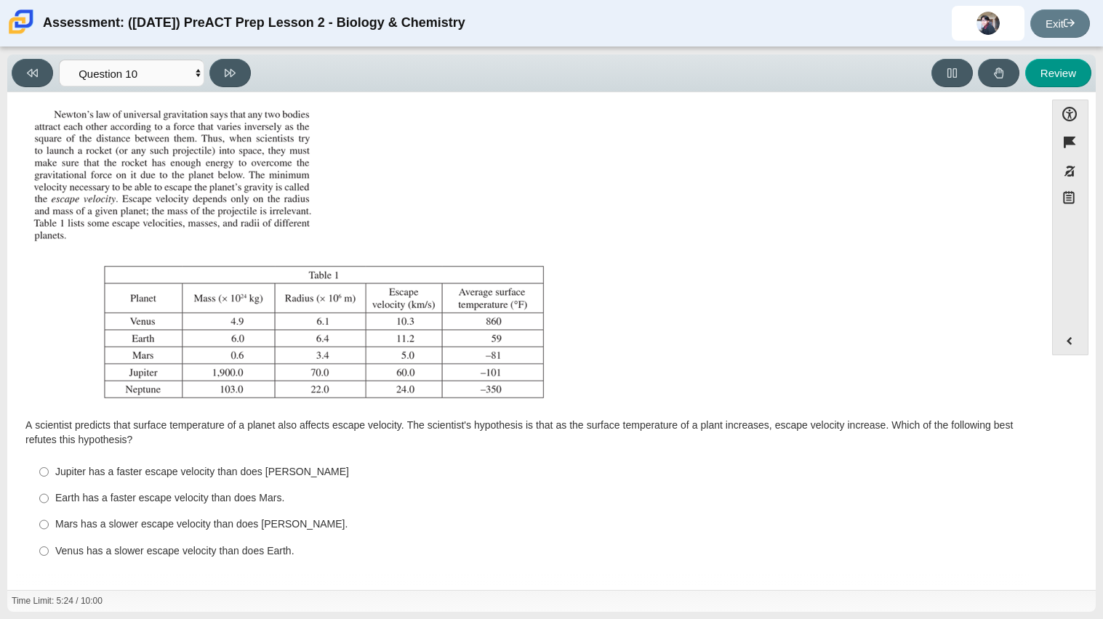
click at [137, 501] on div "Earth has a faster escape velocity than does Mars." at bounding box center [537, 499] width 964 height 15
click at [49, 501] on input "Earth has a faster escape velocity than does Mars. Earth has a faster escape ve…" at bounding box center [43, 499] width 9 height 26
radio input "true"
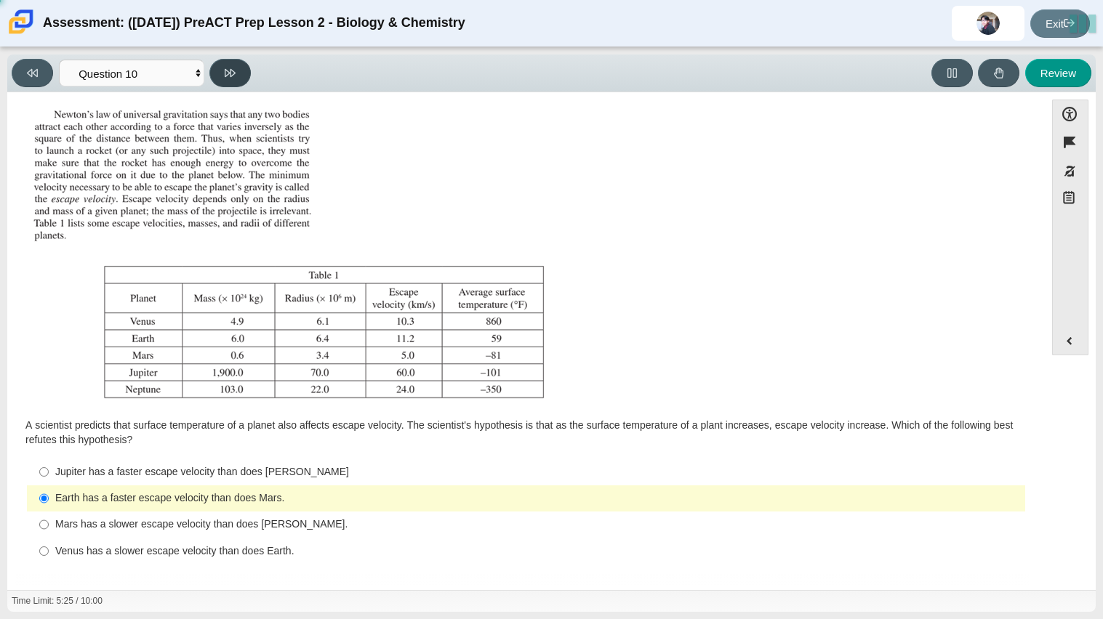
click at [220, 72] on button at bounding box center [229, 73] width 41 height 28
select select "review"
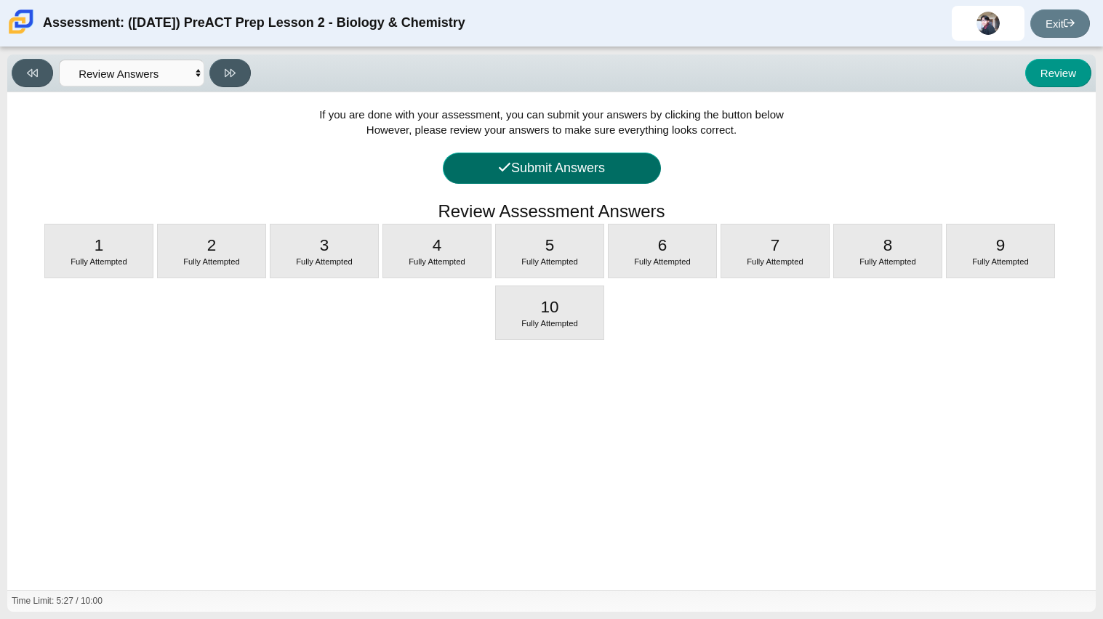
click at [467, 155] on button "Submit Answers" at bounding box center [552, 168] width 218 height 31
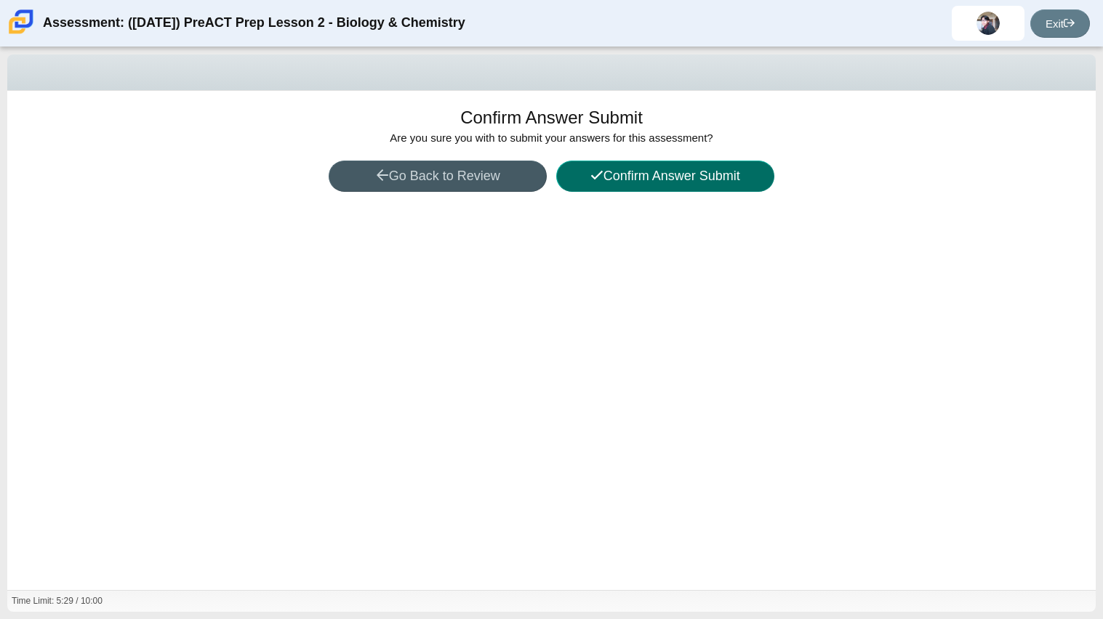
click at [605, 162] on button "Confirm Answer Submit" at bounding box center [665, 176] width 218 height 31
